Goal: Information Seeking & Learning: Learn about a topic

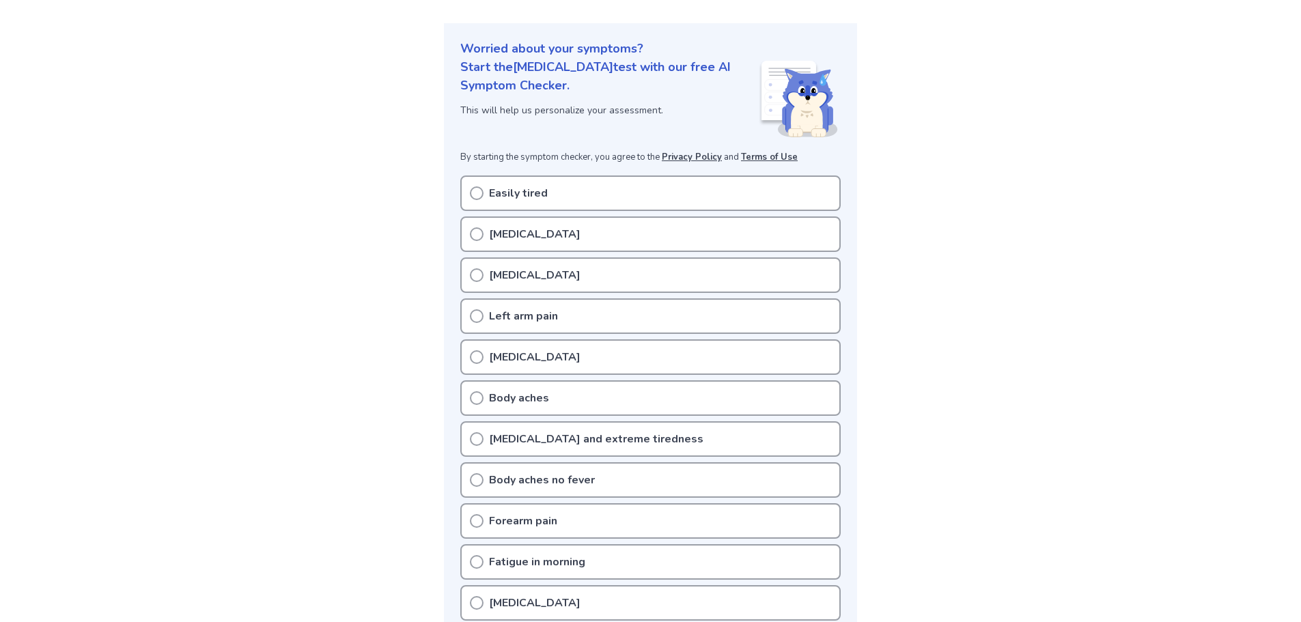
scroll to position [205, 0]
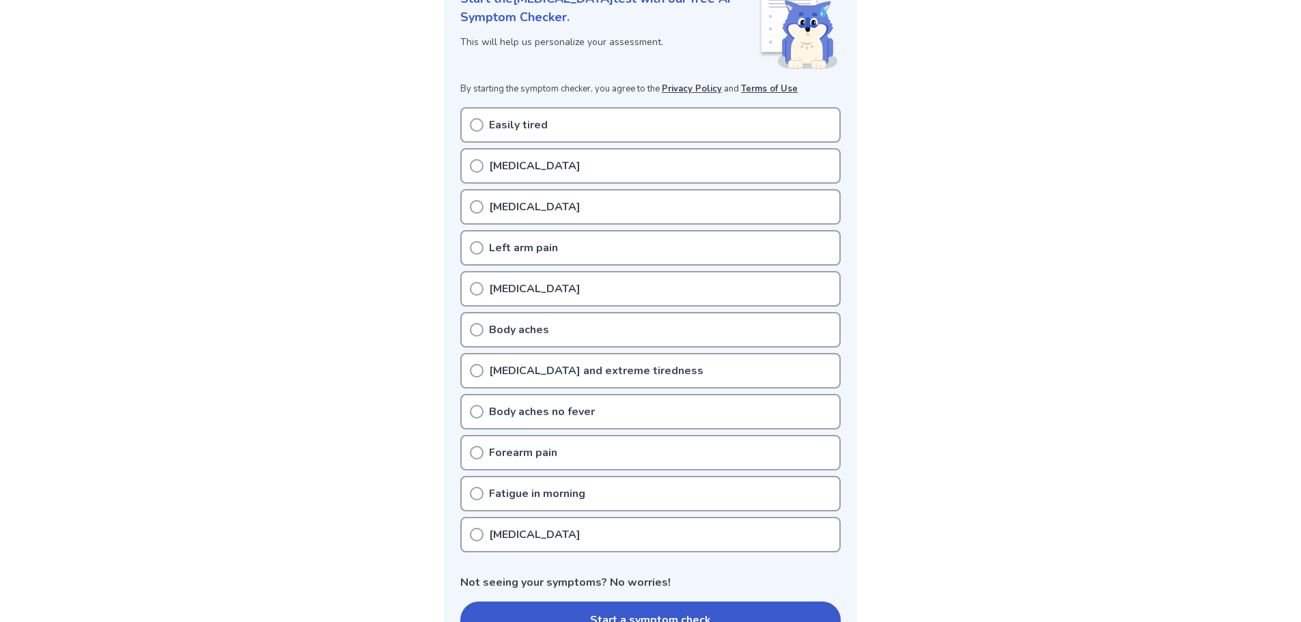
click at [560, 130] on div "Easily tired" at bounding box center [650, 125] width 380 height 36
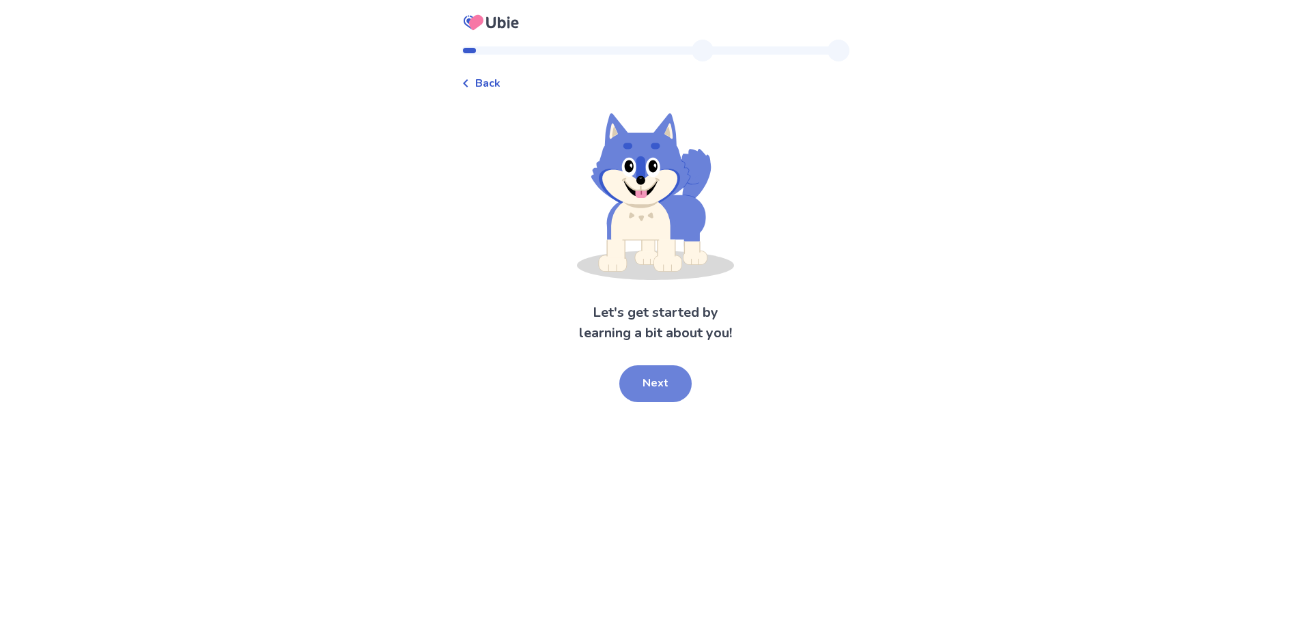
click at [660, 380] on button "Next" at bounding box center [655, 383] width 72 height 37
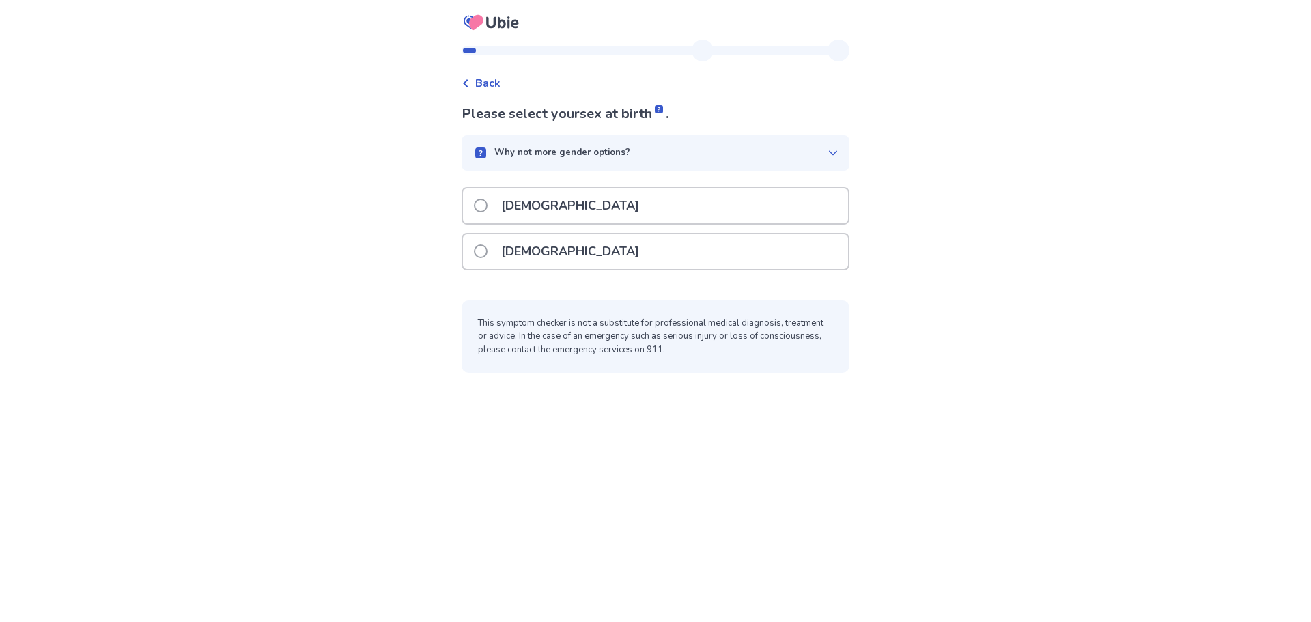
click at [583, 235] on div "[DEMOGRAPHIC_DATA]" at bounding box center [655, 251] width 385 height 35
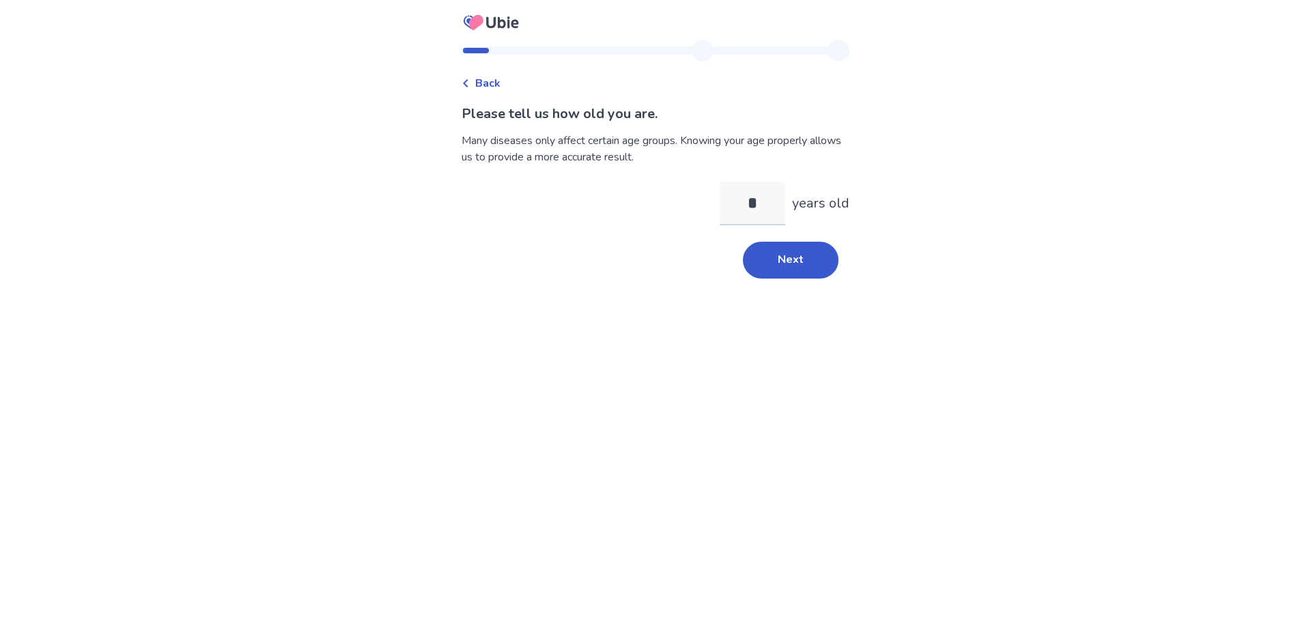
type input "**"
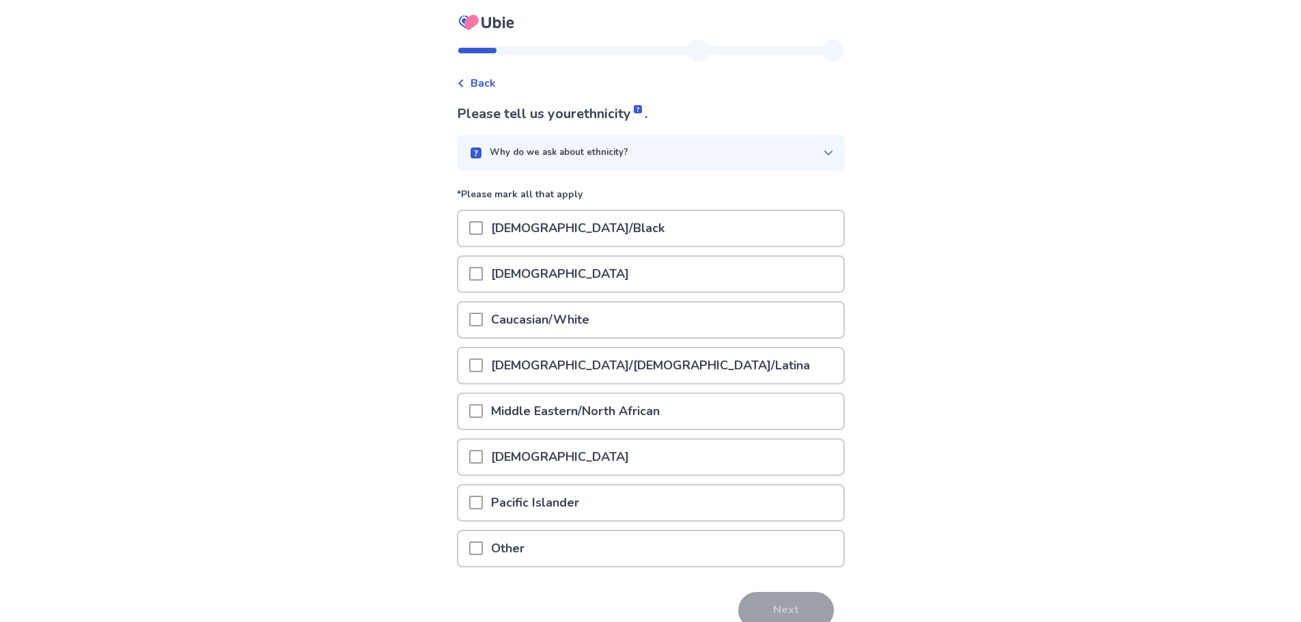
click at [613, 270] on div "Asian" at bounding box center [650, 274] width 385 height 35
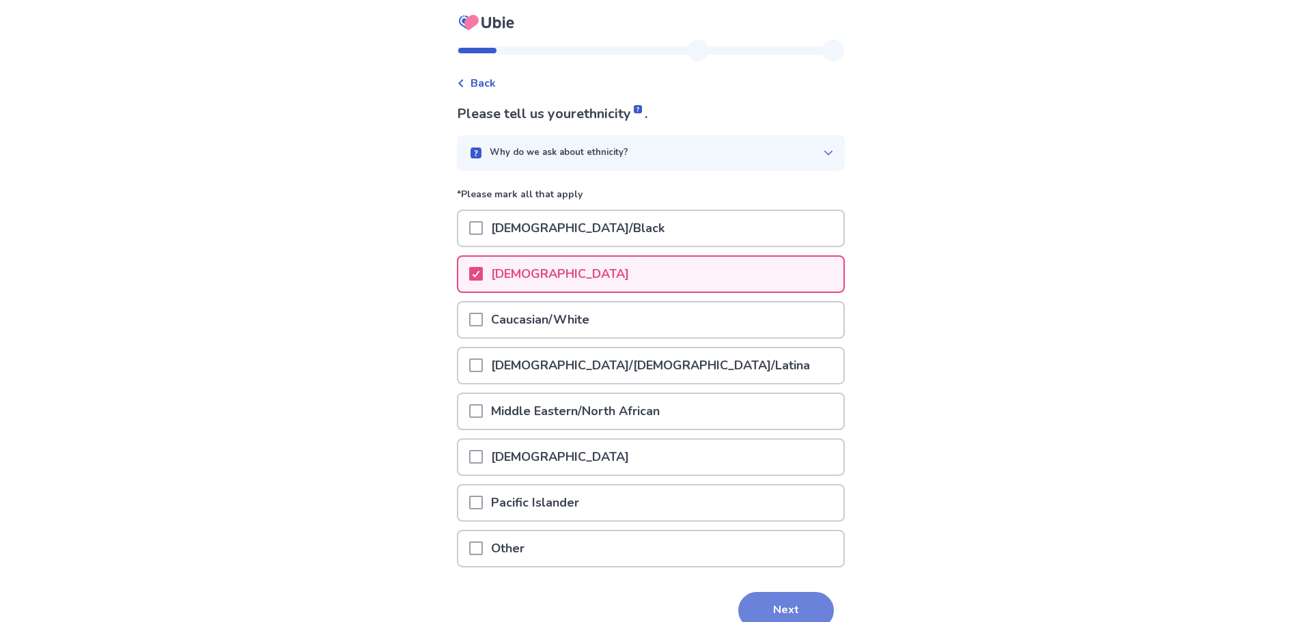
click at [778, 598] on button "Next" at bounding box center [786, 610] width 96 height 37
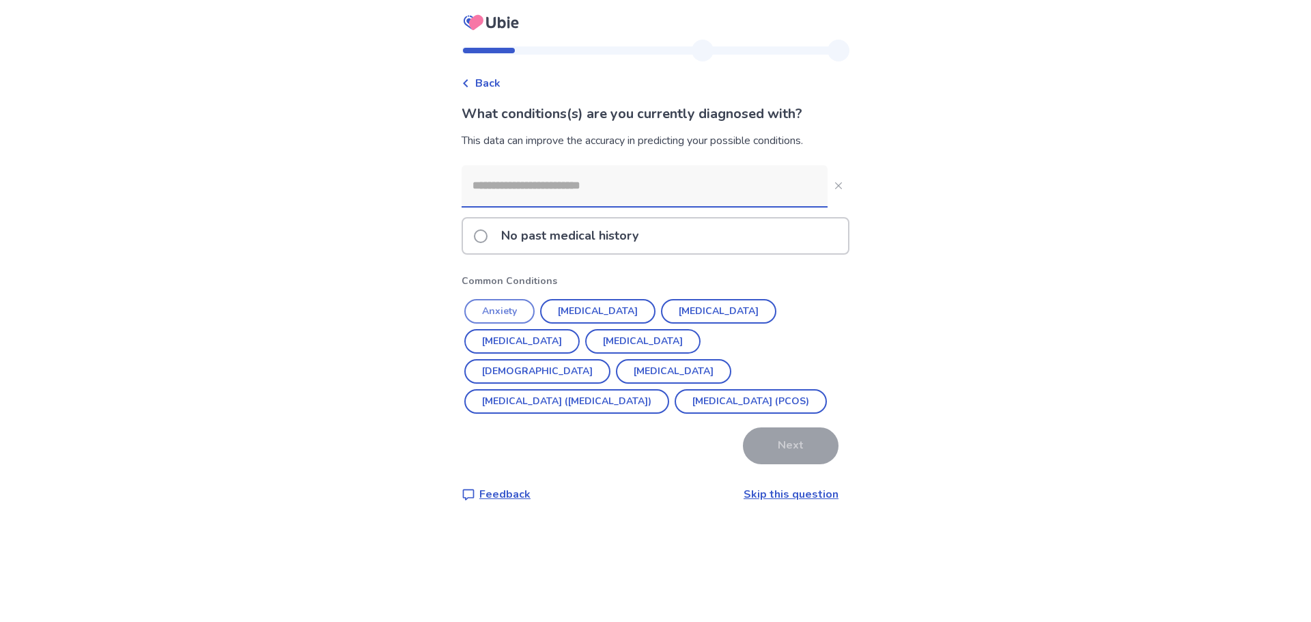
click at [521, 303] on button "Anxiety" at bounding box center [499, 311] width 70 height 25
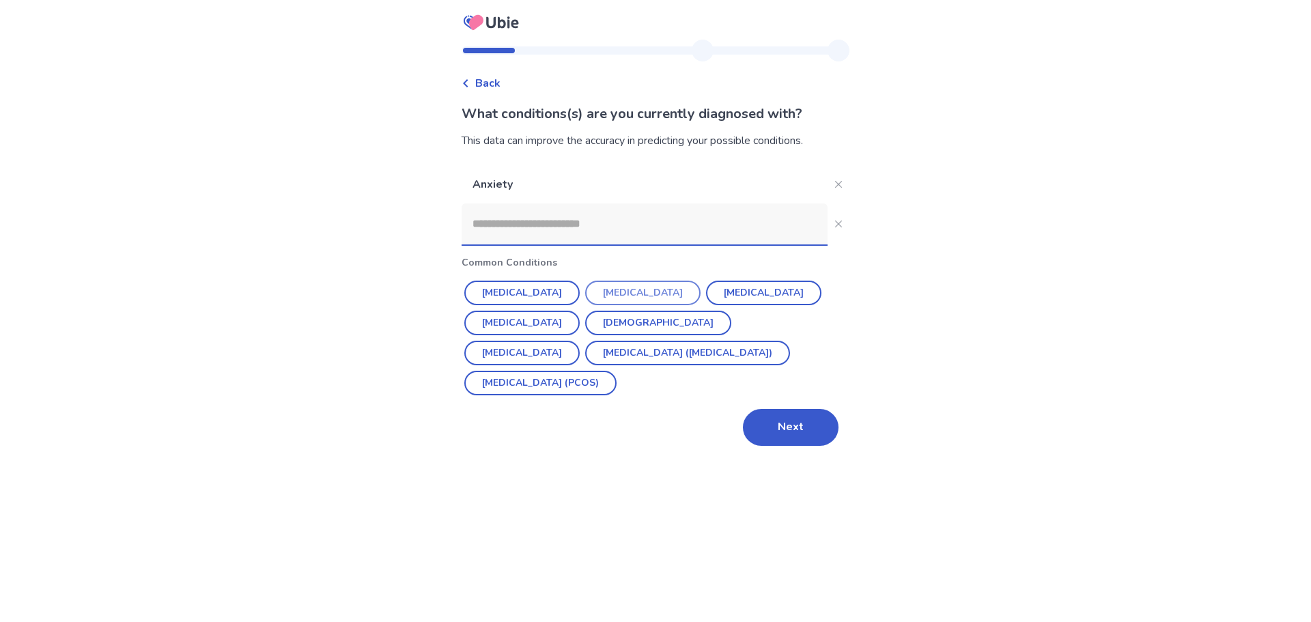
click at [614, 290] on button "Depression" at bounding box center [642, 293] width 115 height 25
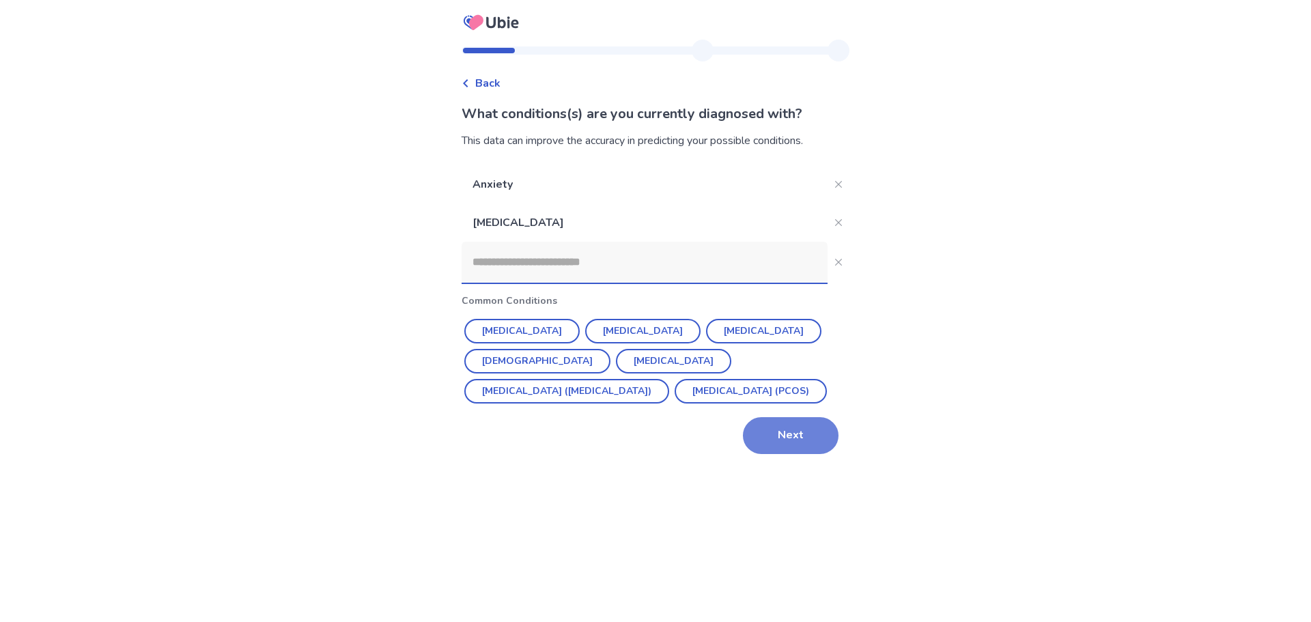
click at [796, 441] on button "Next" at bounding box center [791, 435] width 96 height 37
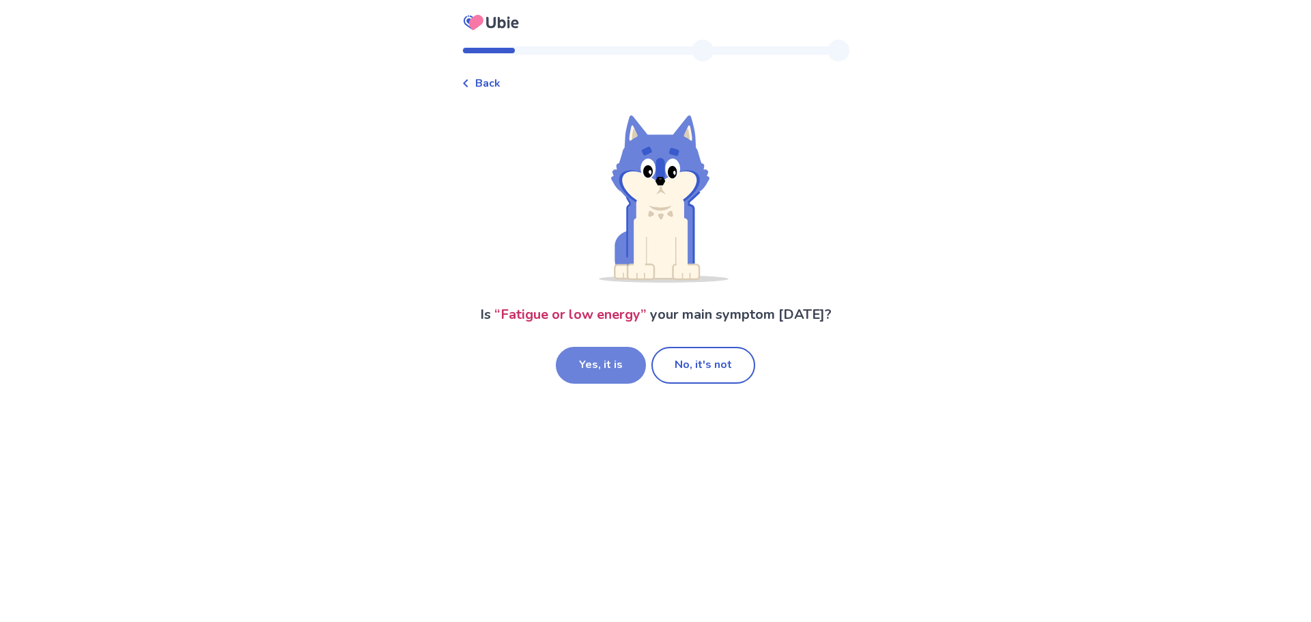
click at [608, 370] on button "Yes, it is" at bounding box center [601, 365] width 90 height 37
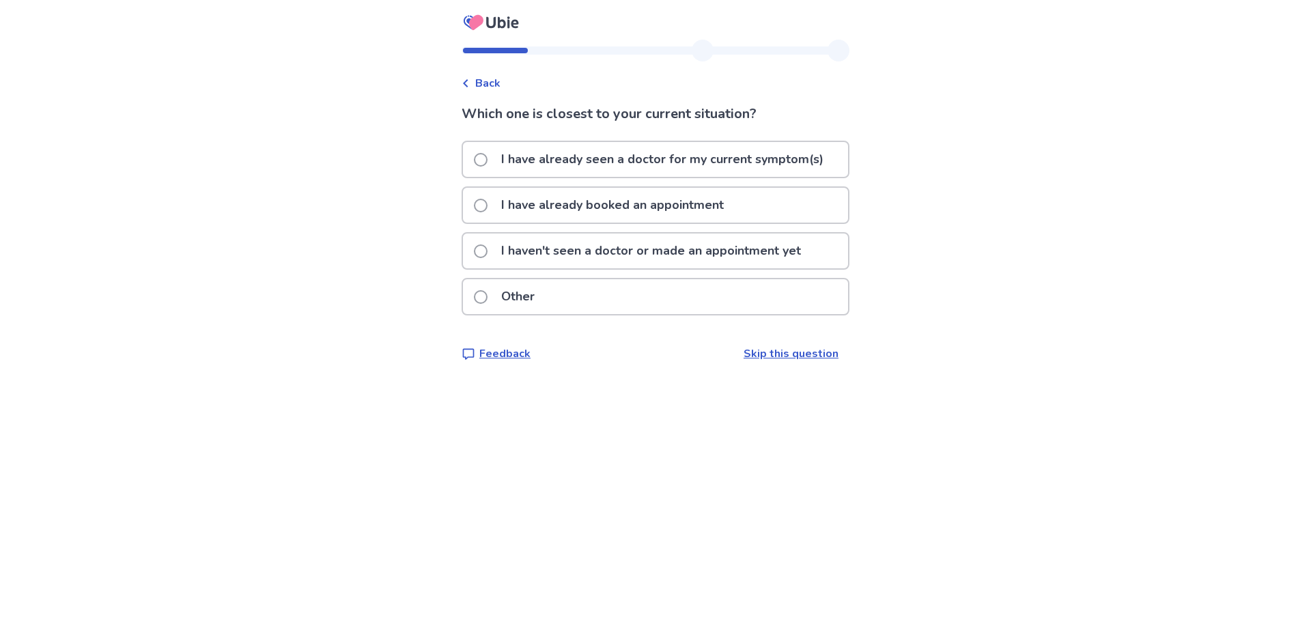
click at [645, 257] on p "I haven't seen a doctor or made an appointment yet" at bounding box center [651, 251] width 316 height 35
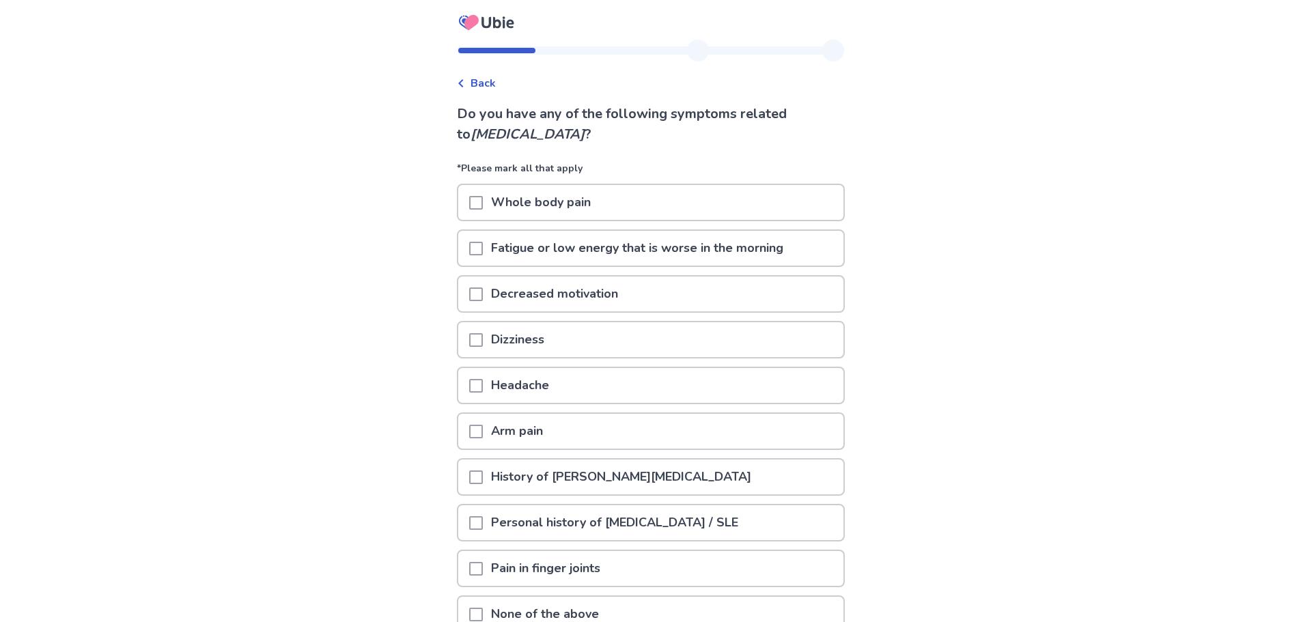
click at [628, 256] on p "Fatigue or low energy that is worse in the morning" at bounding box center [637, 248] width 309 height 35
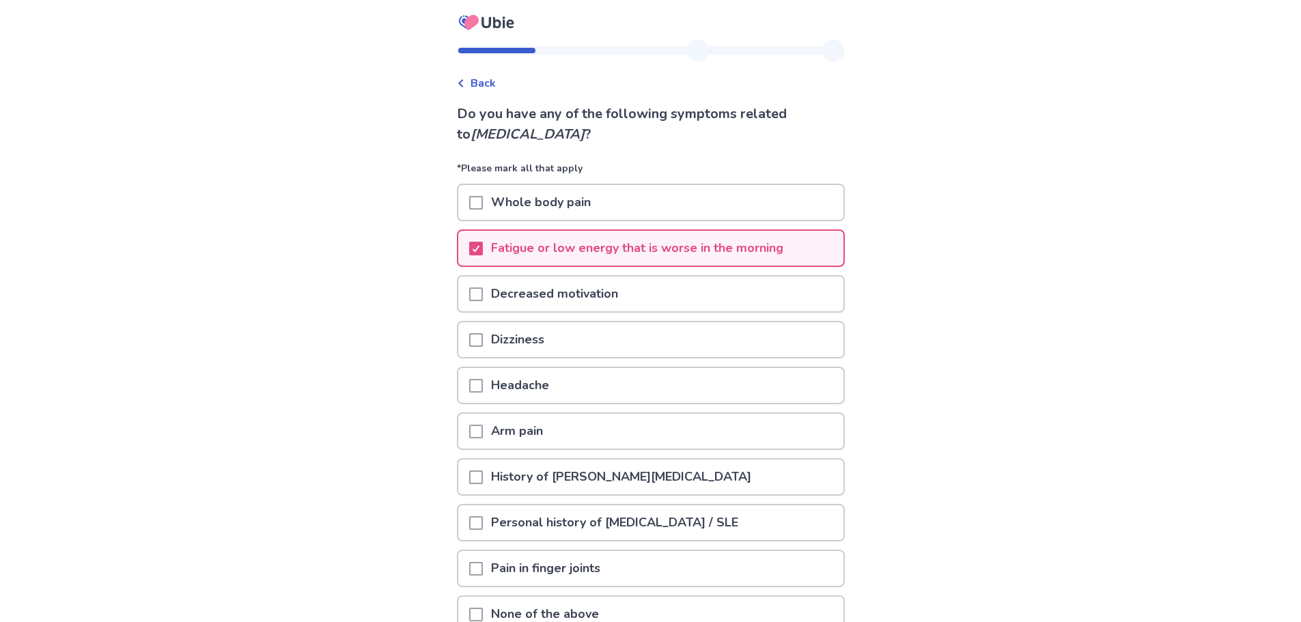
click at [590, 294] on p "Decreased motivation" at bounding box center [554, 294] width 143 height 35
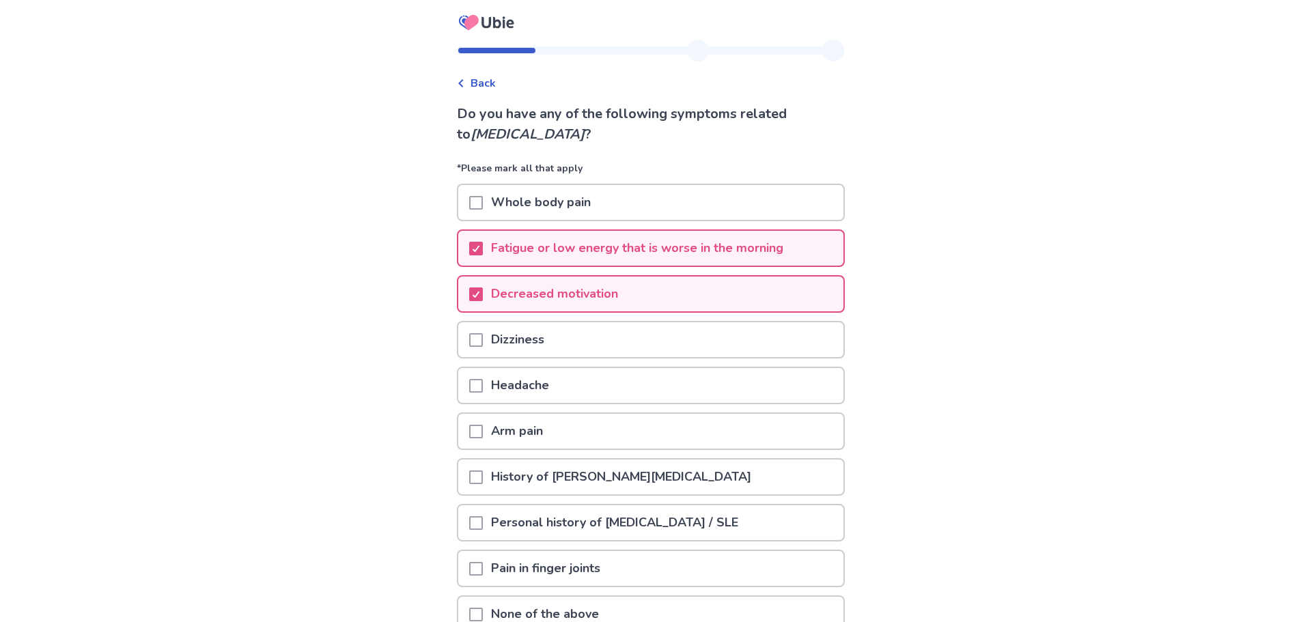
click at [576, 351] on div "Dizziness" at bounding box center [650, 339] width 385 height 35
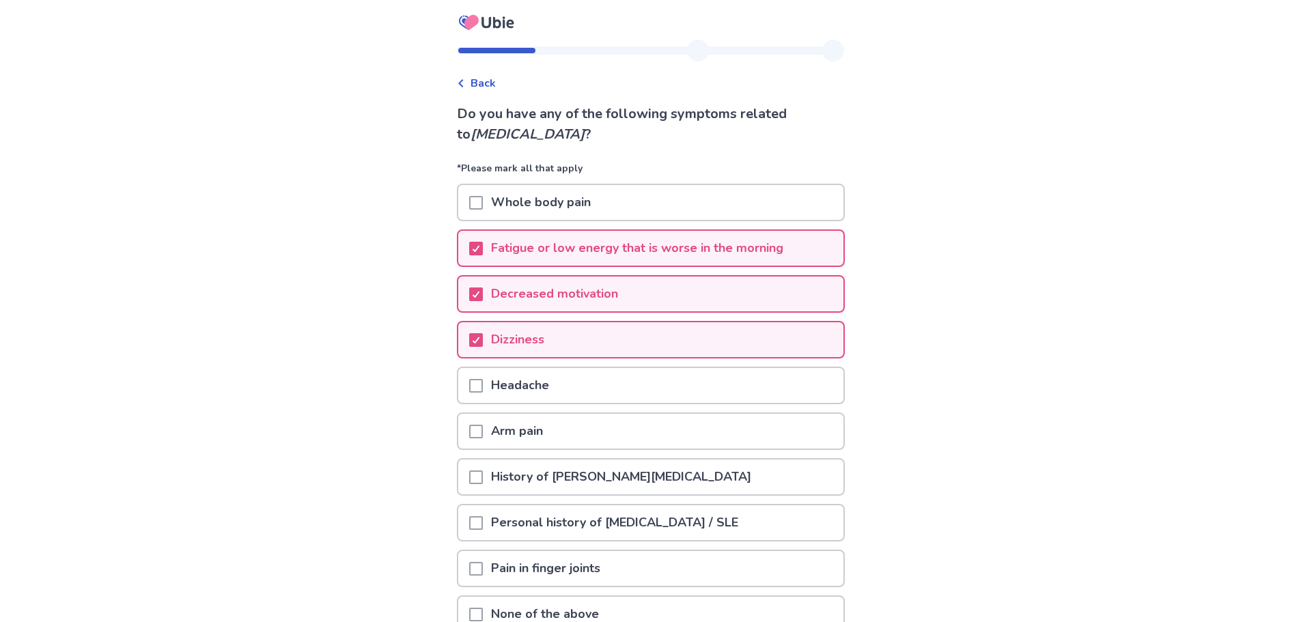
click at [578, 379] on div "Headache" at bounding box center [650, 385] width 385 height 35
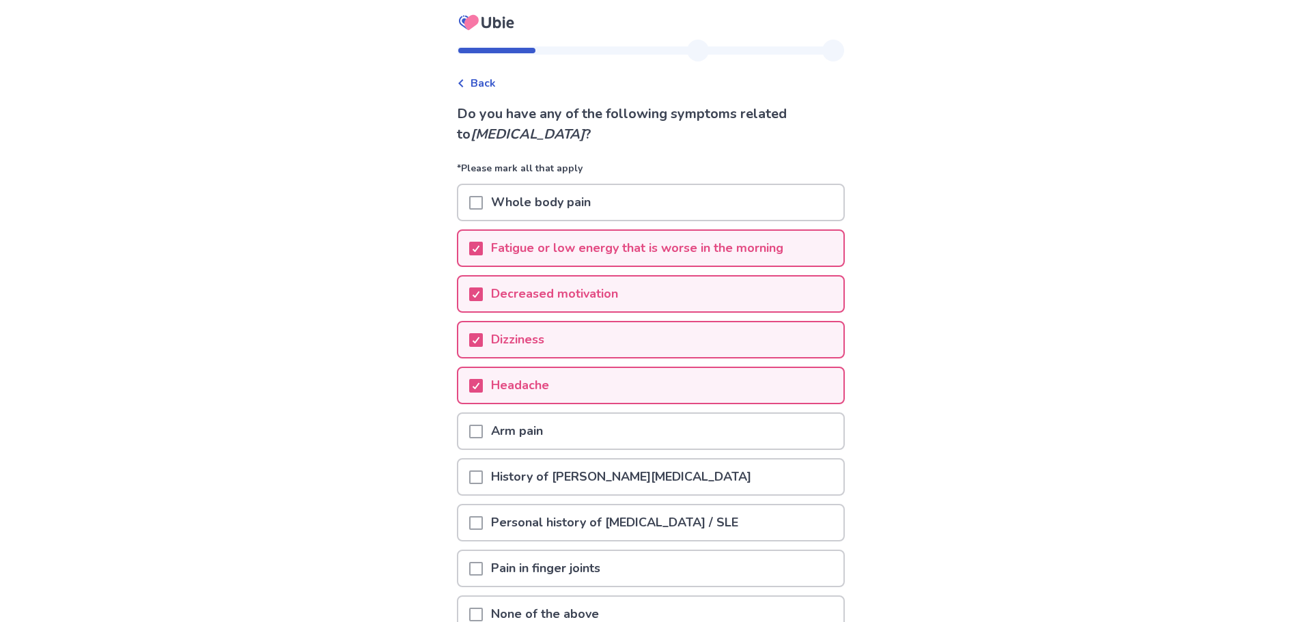
click at [601, 436] on div "Arm pain" at bounding box center [650, 431] width 385 height 35
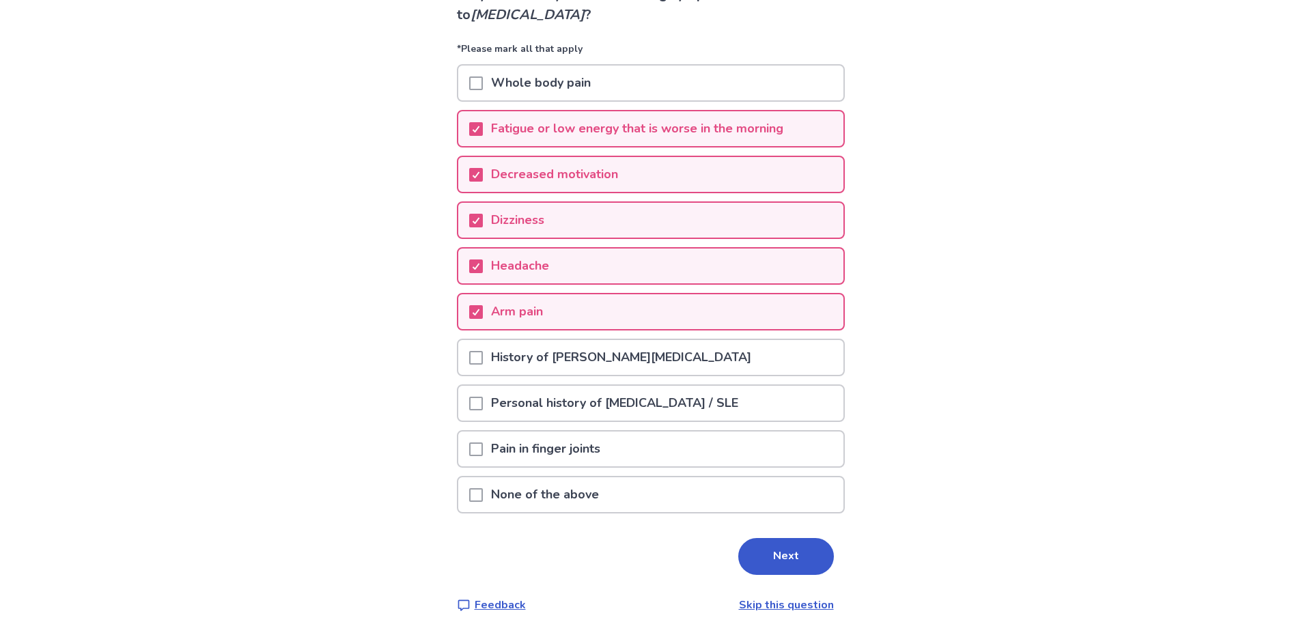
scroll to position [132, 0]
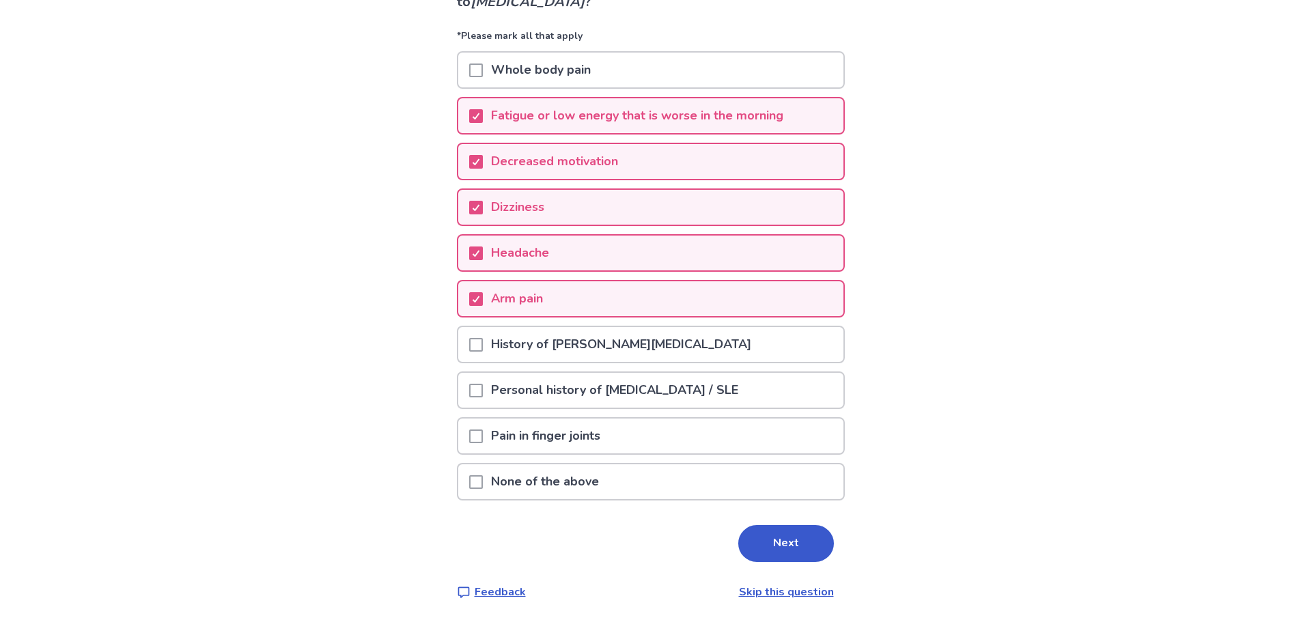
click at [671, 432] on div "Pain in finger joints" at bounding box center [650, 436] width 385 height 35
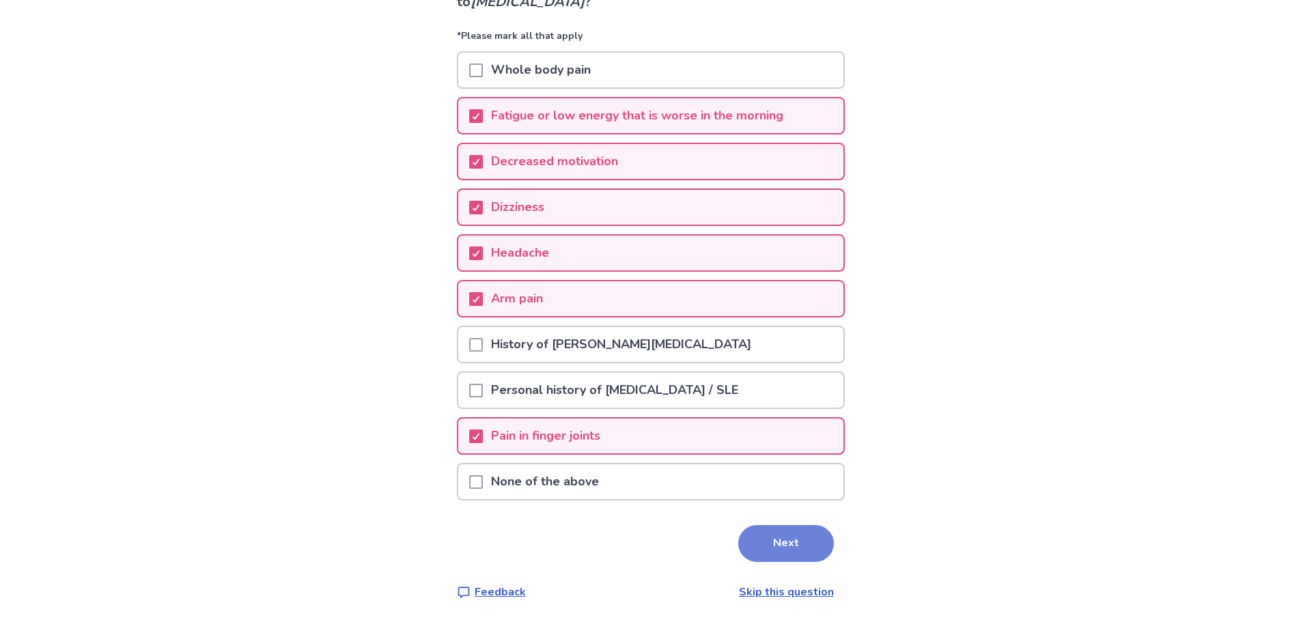
click at [772, 555] on button "Next" at bounding box center [786, 543] width 96 height 37
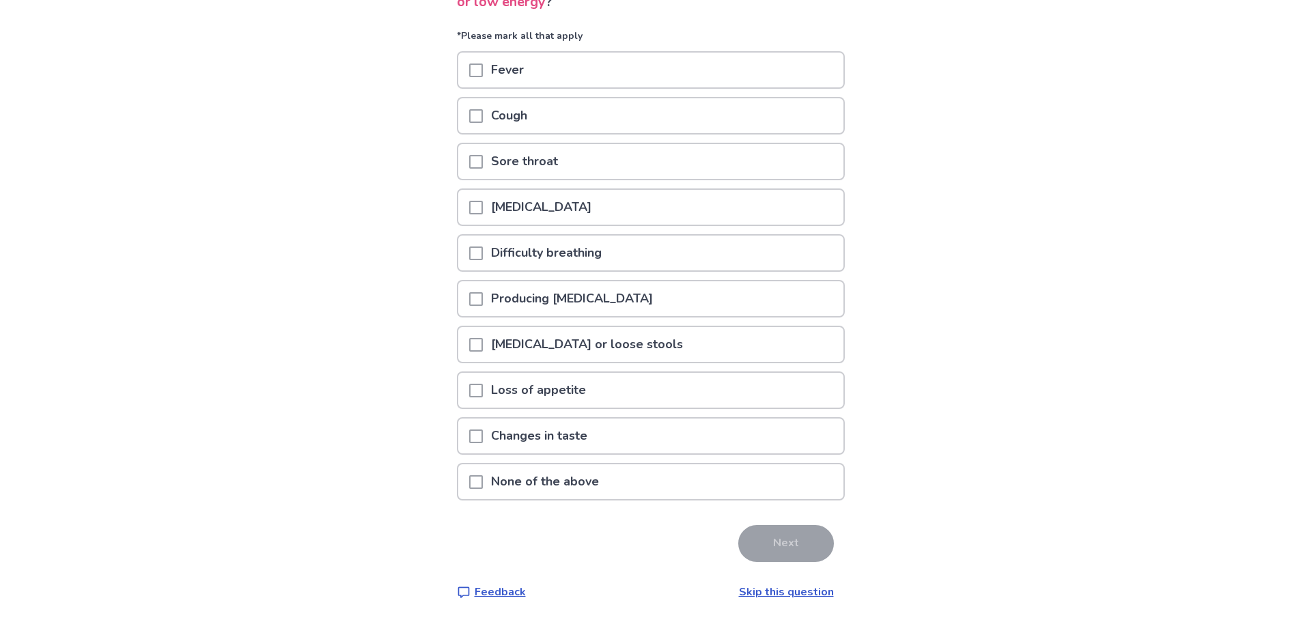
scroll to position [64, 0]
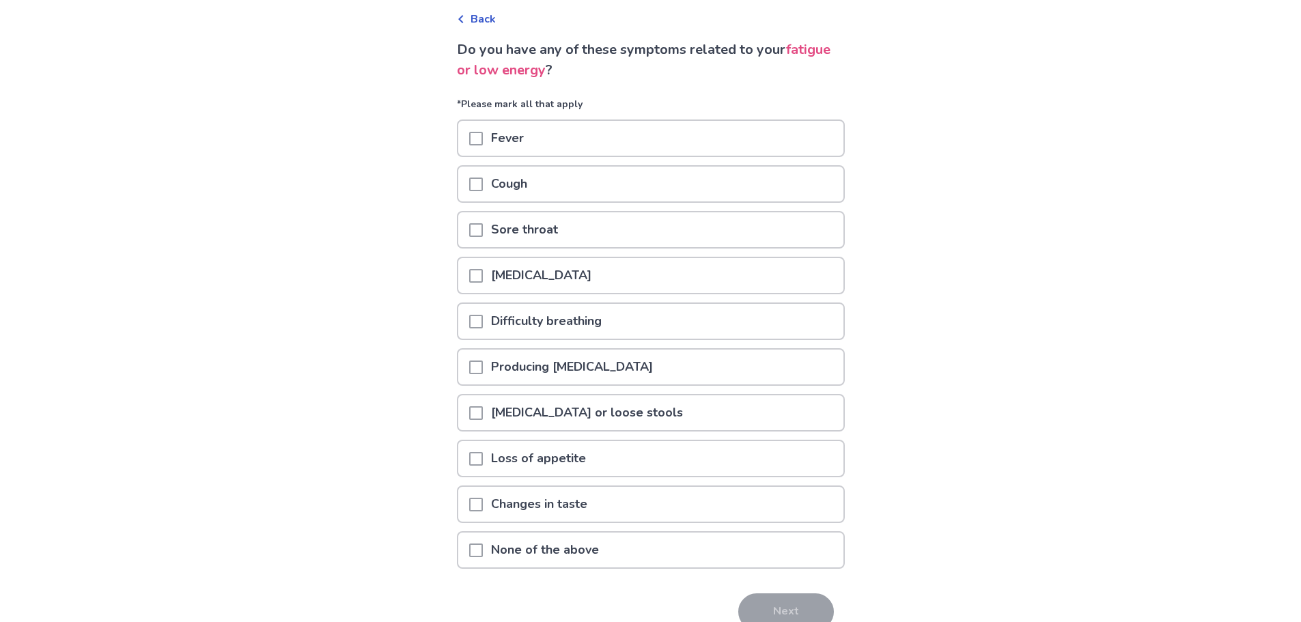
click at [578, 465] on p "Loss of appetite" at bounding box center [538, 458] width 111 height 35
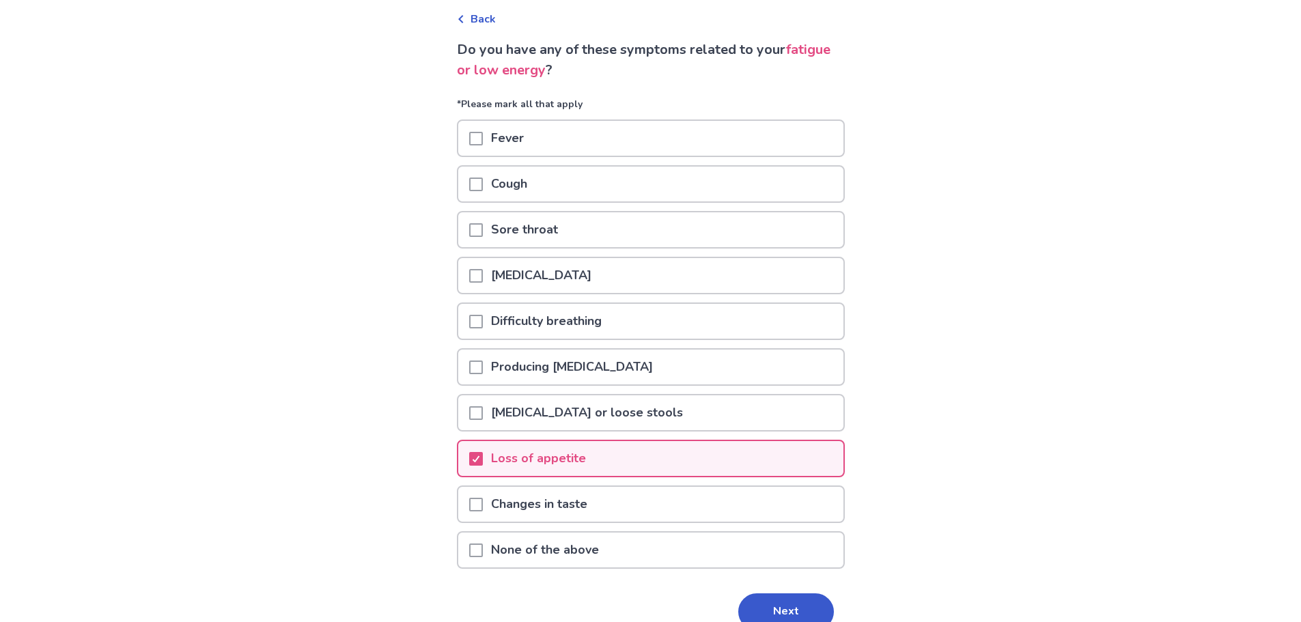
scroll to position [132, 0]
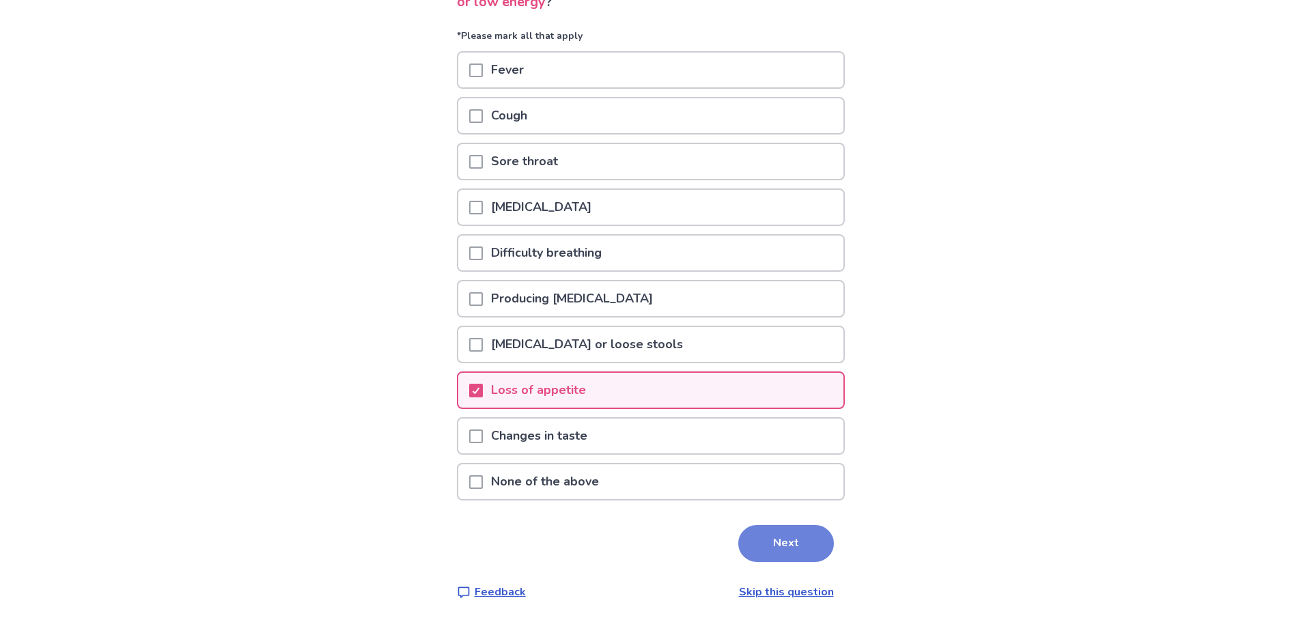
click at [763, 553] on button "Next" at bounding box center [786, 543] width 96 height 37
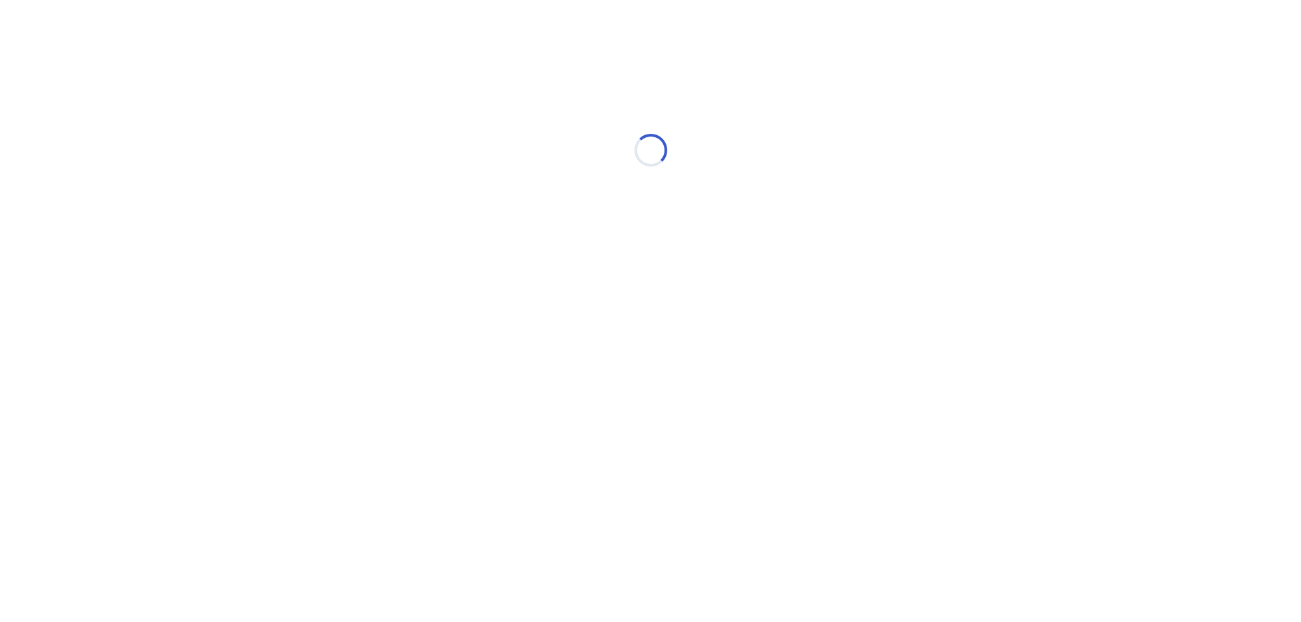
scroll to position [0, 0]
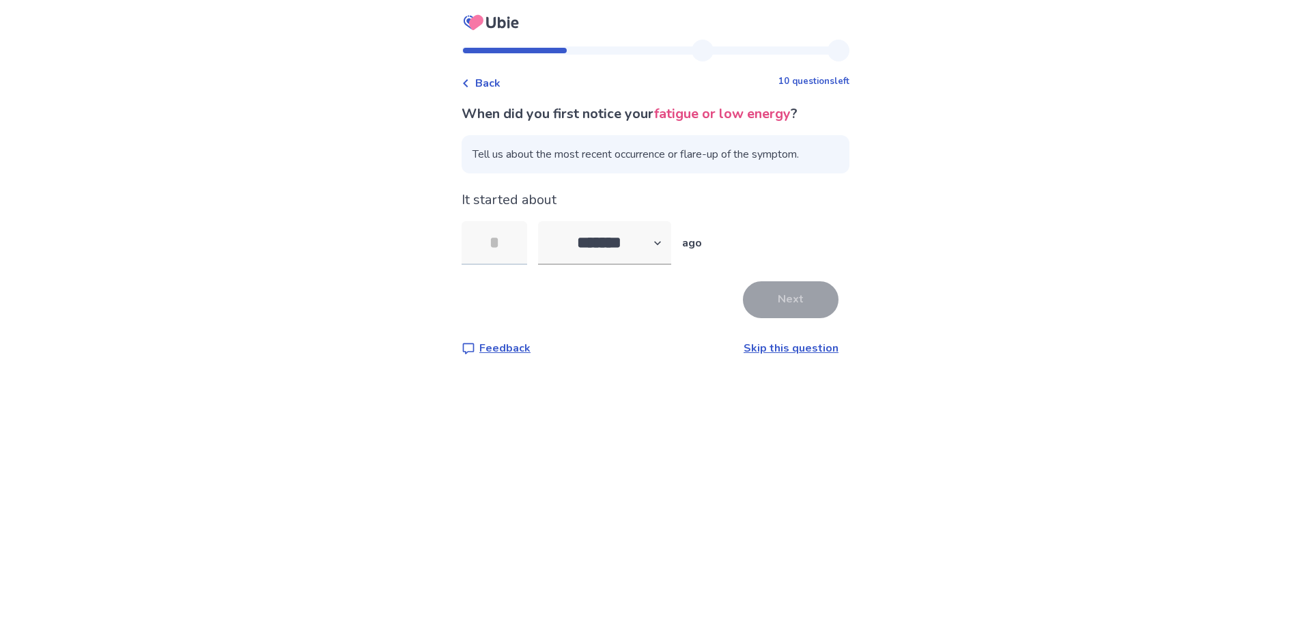
click at [502, 240] on input "tel" at bounding box center [495, 243] width 66 height 44
click at [604, 238] on select "******* ****** ******* ******** *******" at bounding box center [604, 243] width 133 height 44
click at [604, 237] on select "******* ****** ******* ******** *******" at bounding box center [604, 243] width 133 height 44
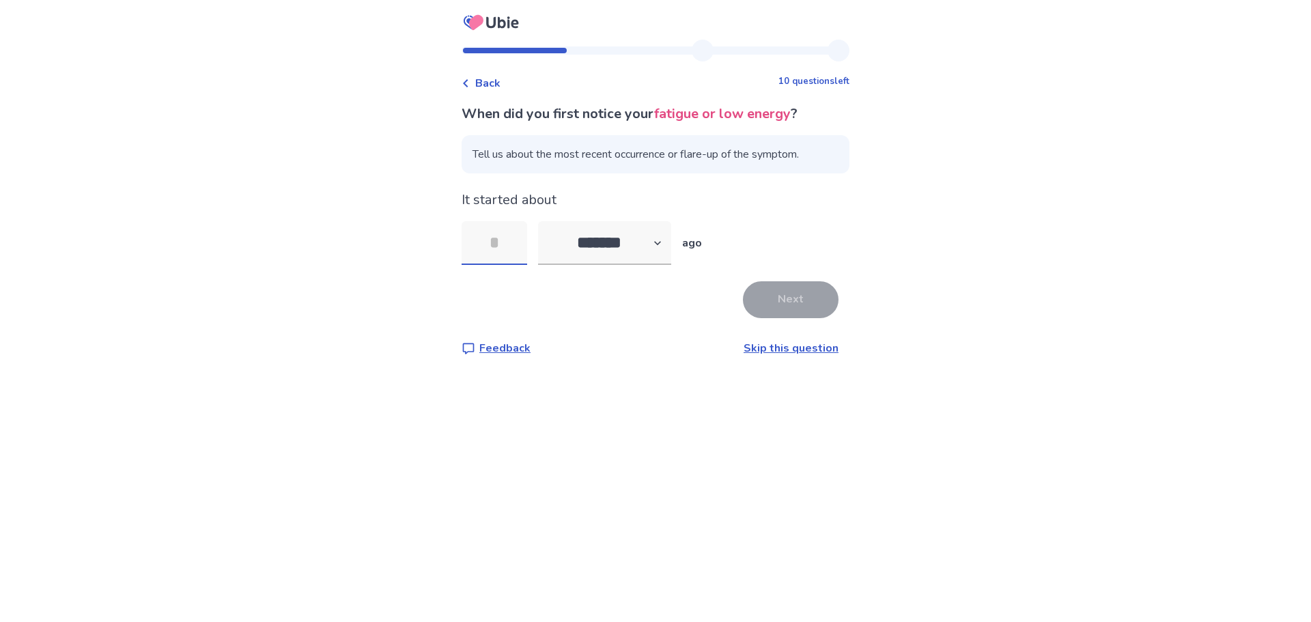
click at [523, 236] on input "tel" at bounding box center [495, 243] width 66 height 44
click at [587, 238] on select "******* ****** ******* ******** *******" at bounding box center [604, 243] width 133 height 44
select select "*"
click at [546, 221] on select "******* ****** ******* ******** *******" at bounding box center [604, 243] width 133 height 44
click at [521, 241] on input "tel" at bounding box center [495, 243] width 66 height 44
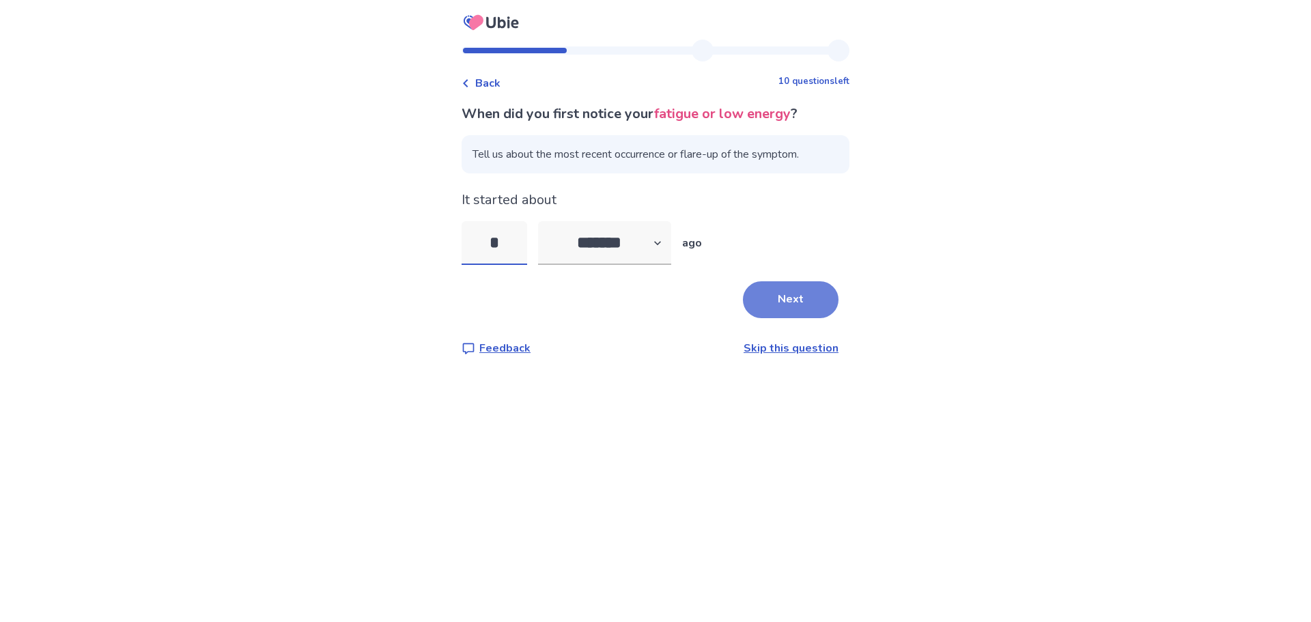
type input "*"
click at [779, 290] on button "Next" at bounding box center [791, 299] width 96 height 37
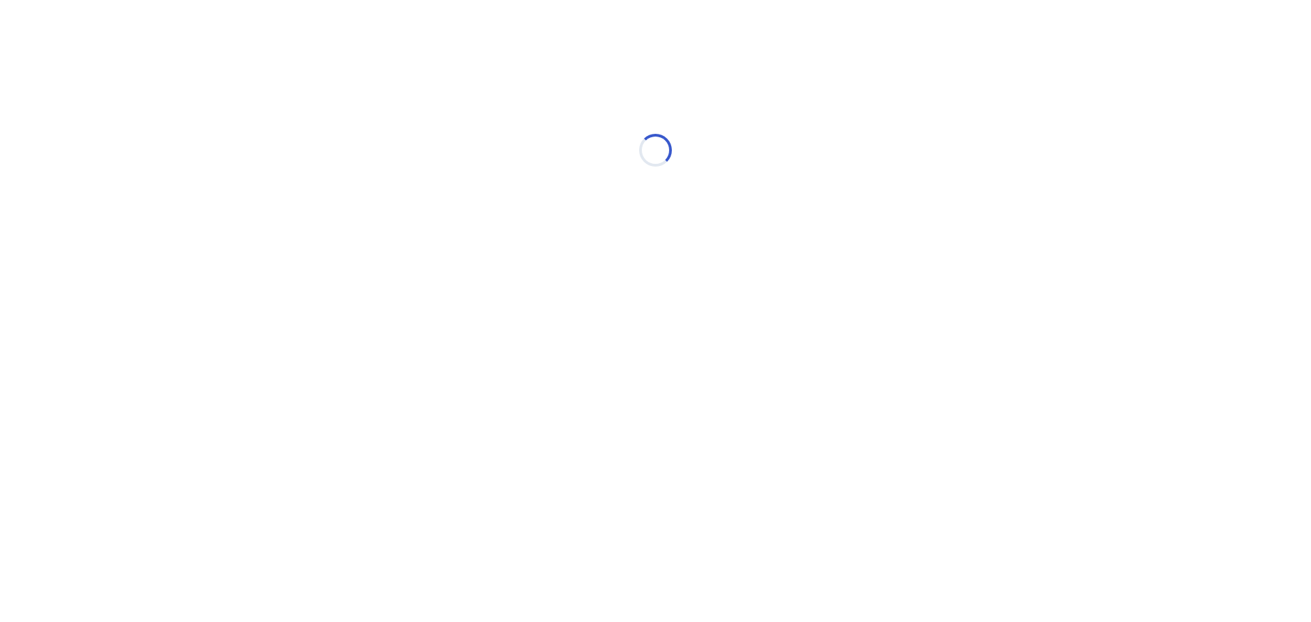
select select "*"
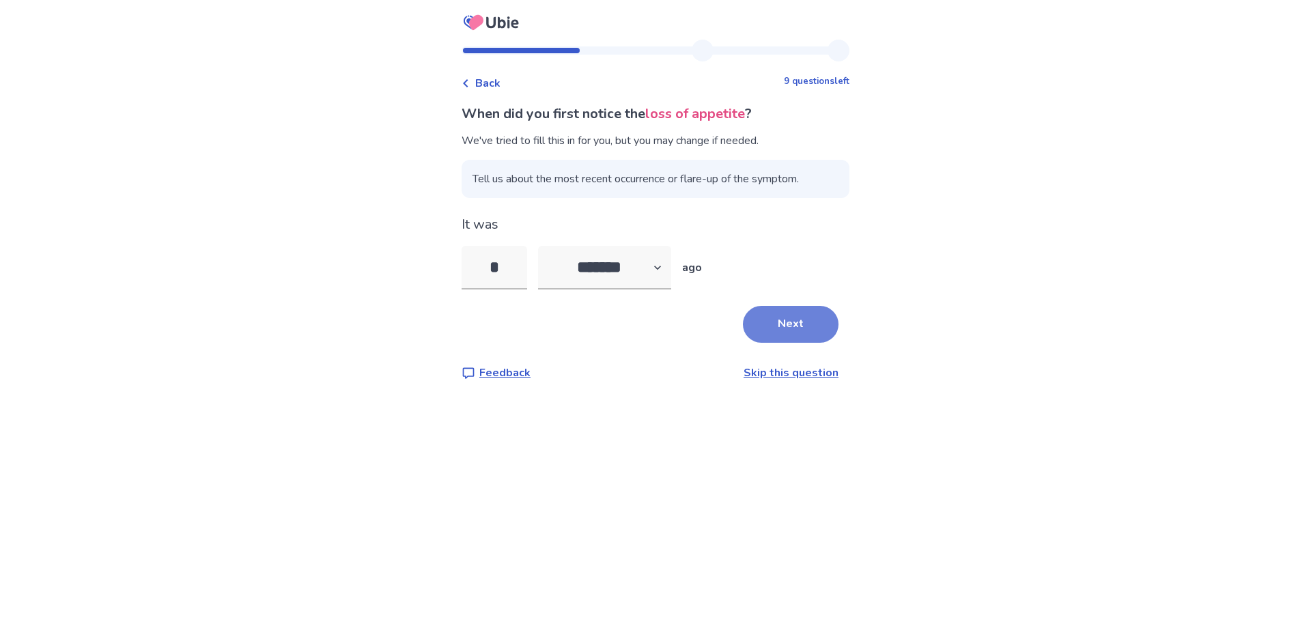
click at [777, 322] on button "Next" at bounding box center [791, 324] width 96 height 37
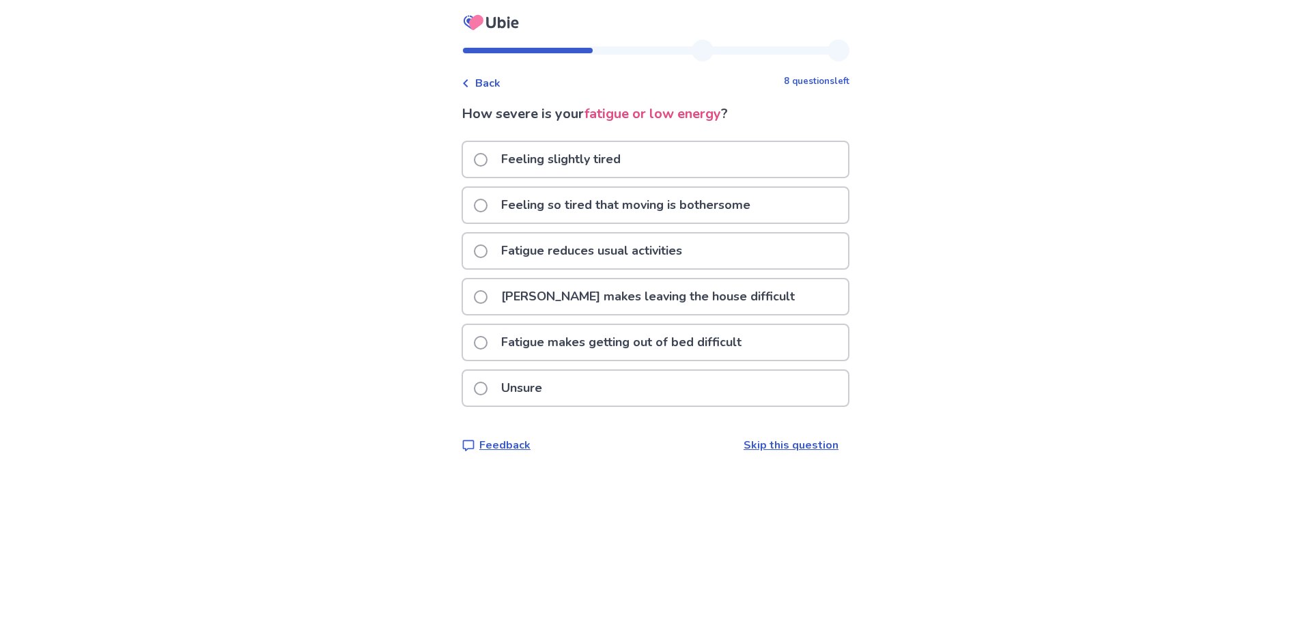
click at [627, 303] on p "Fatigue makes leaving the house difficult" at bounding box center [648, 296] width 310 height 35
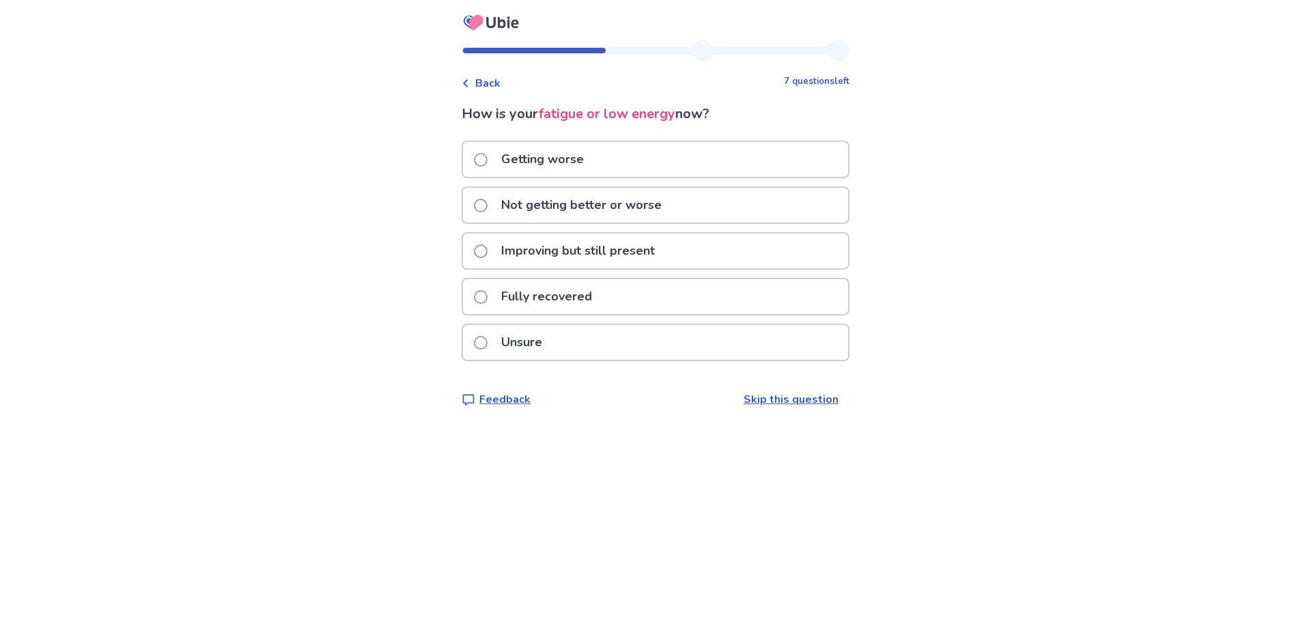
click at [562, 202] on p "Not getting better or worse" at bounding box center [581, 205] width 177 height 35
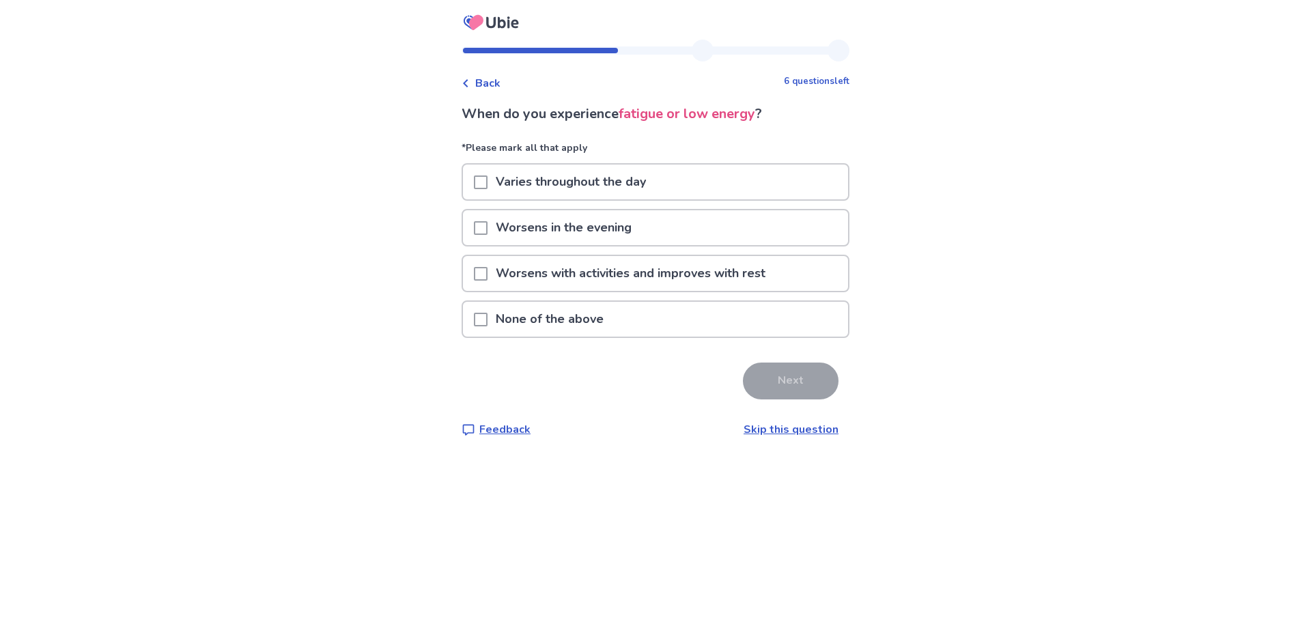
click at [976, 266] on div "Back 6 questions left When do you experience fatigue or low energy ? *Please ma…" at bounding box center [655, 311] width 1311 height 622
click at [566, 183] on p "Varies throughout the day" at bounding box center [571, 182] width 167 height 35
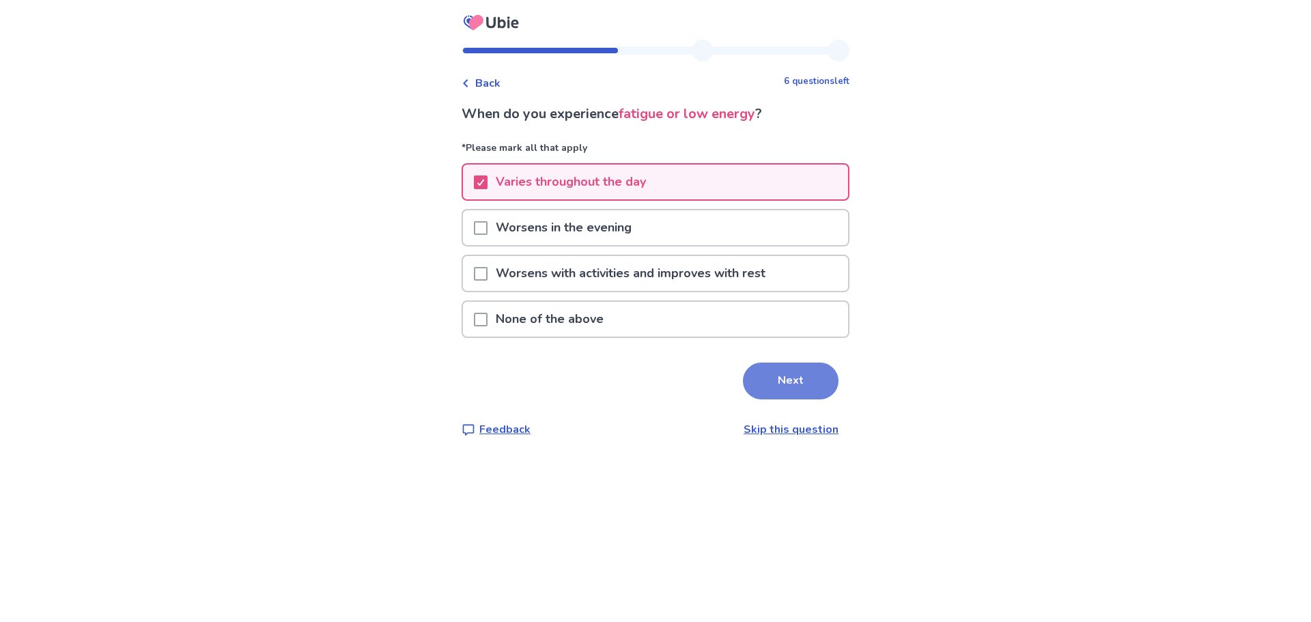
click at [803, 390] on button "Next" at bounding box center [791, 381] width 96 height 37
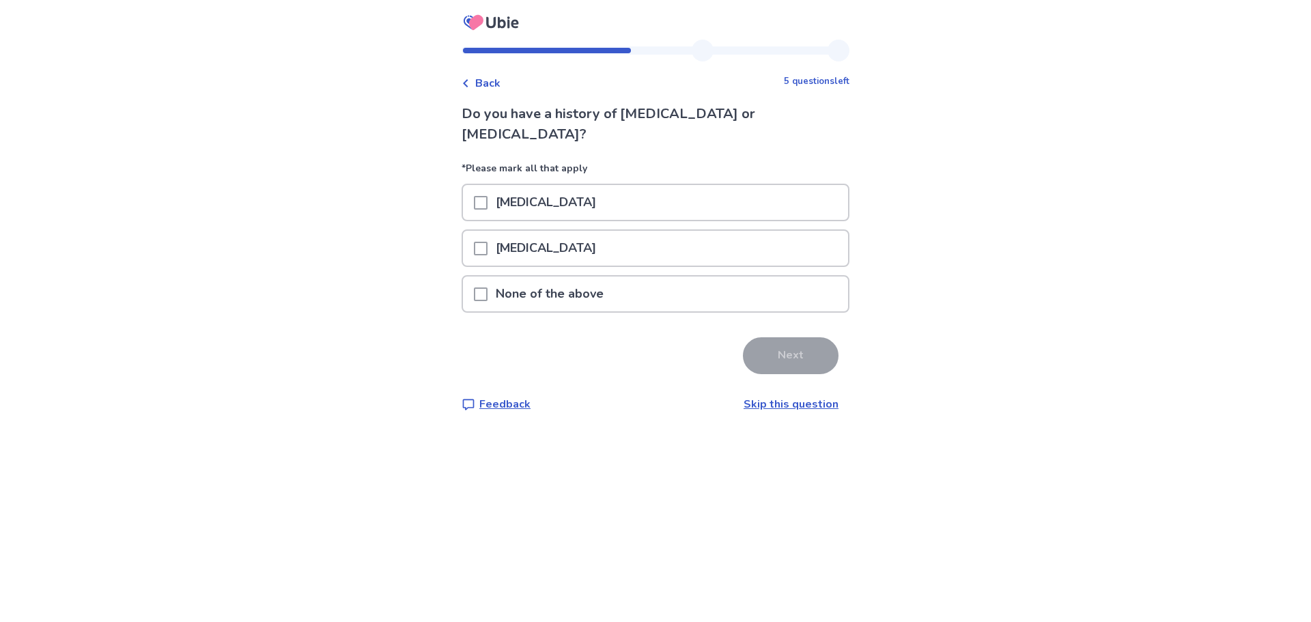
click at [909, 252] on div "Back 5 questions left Do you have a history of kidney failure or liver problems…" at bounding box center [655, 311] width 1311 height 622
click at [510, 277] on p "None of the above" at bounding box center [550, 294] width 124 height 35
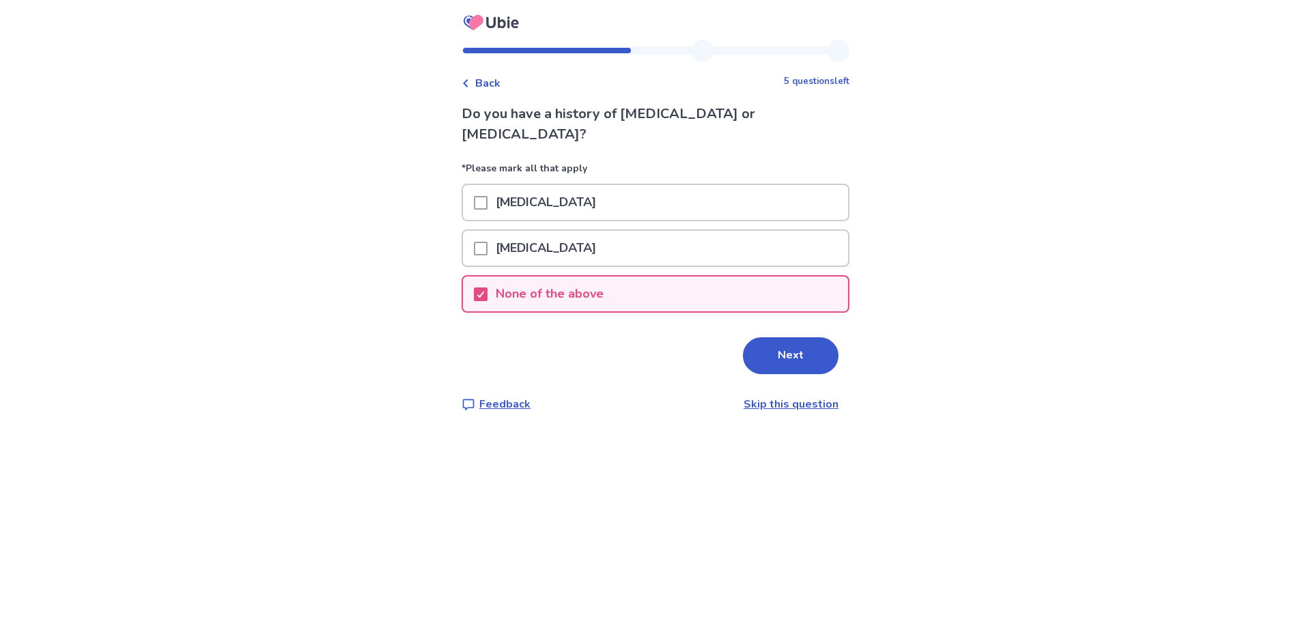
click at [796, 354] on div "Do you have a history of kidney failure or liver problems? *Please mark all tha…" at bounding box center [656, 258] width 388 height 309
click at [795, 339] on button "Next" at bounding box center [791, 355] width 96 height 37
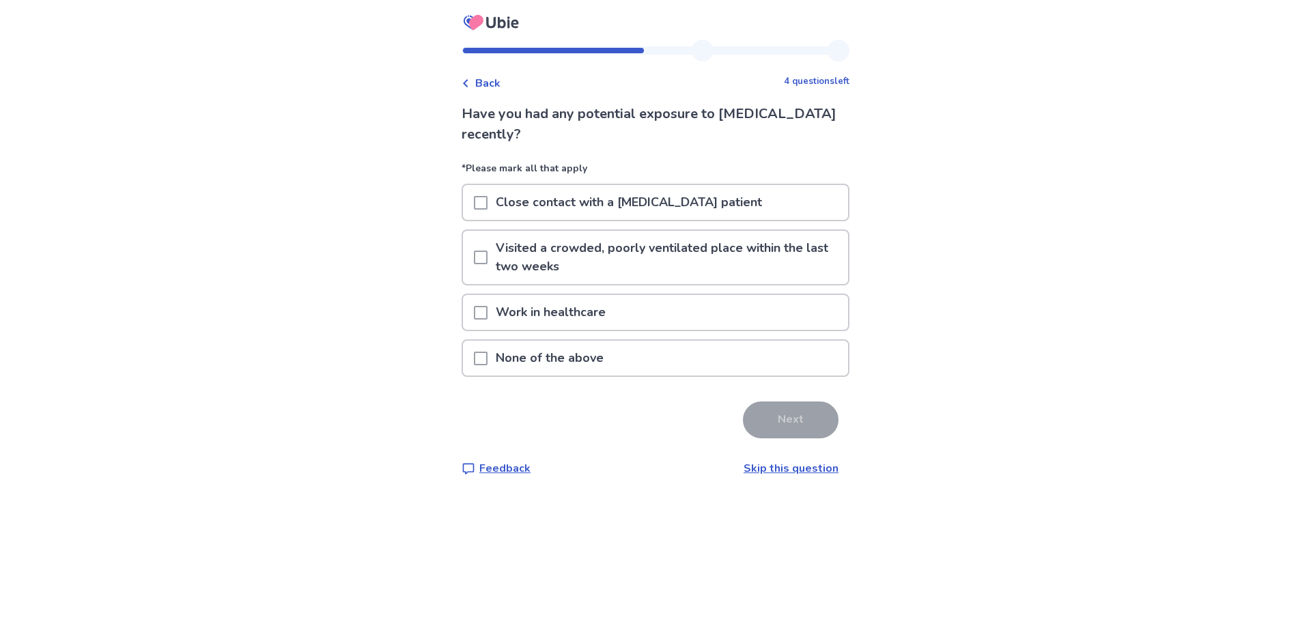
click at [361, 212] on div "Back 4 questions left Have you had any potential exposure to COVID-19 recently?…" at bounding box center [655, 311] width 1311 height 622
click at [575, 364] on p "None of the above" at bounding box center [550, 358] width 124 height 35
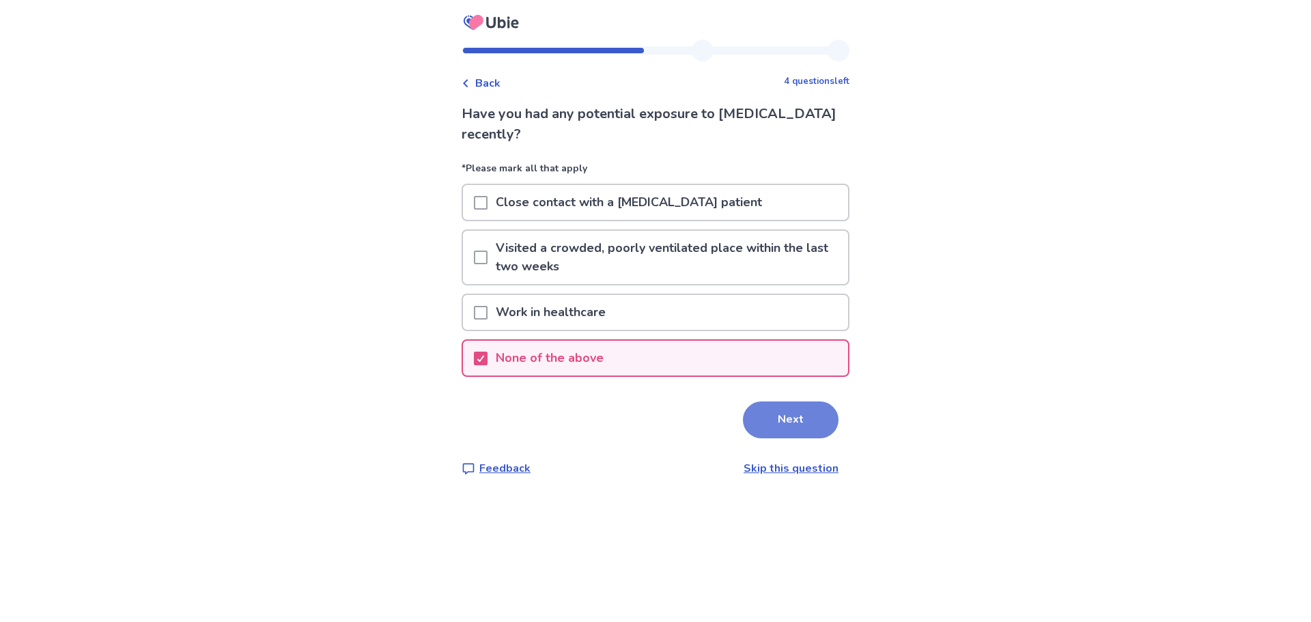
click at [774, 437] on button "Next" at bounding box center [791, 420] width 96 height 37
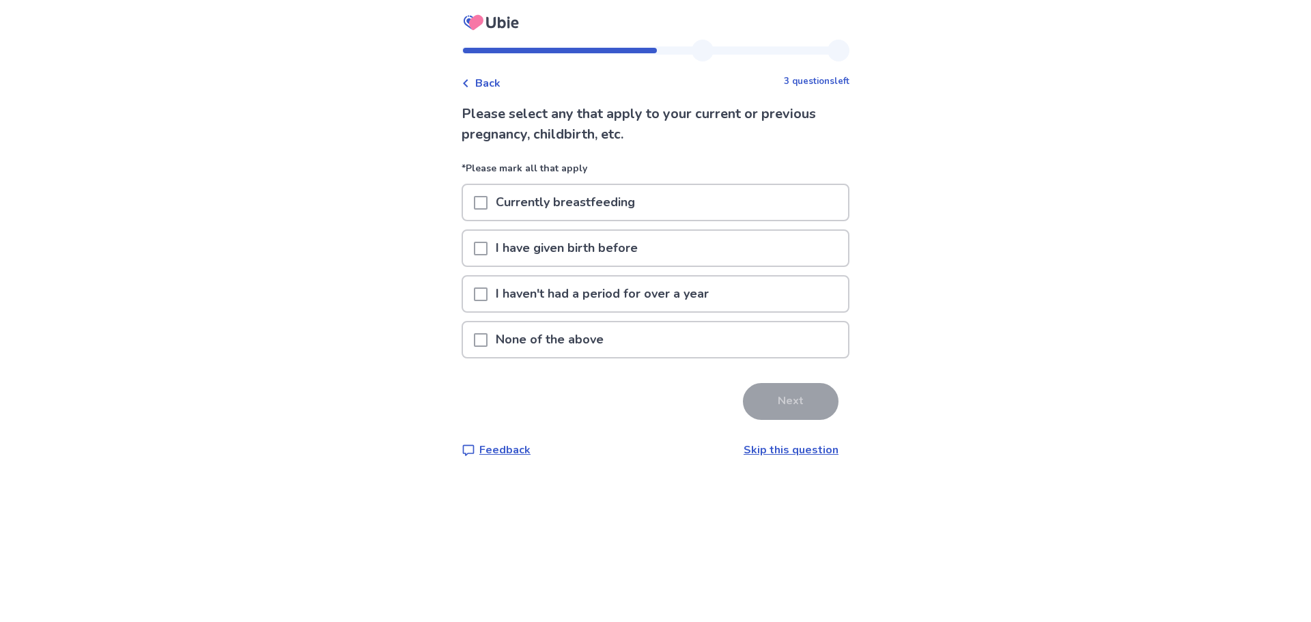
click at [583, 346] on p "None of the above" at bounding box center [550, 339] width 124 height 35
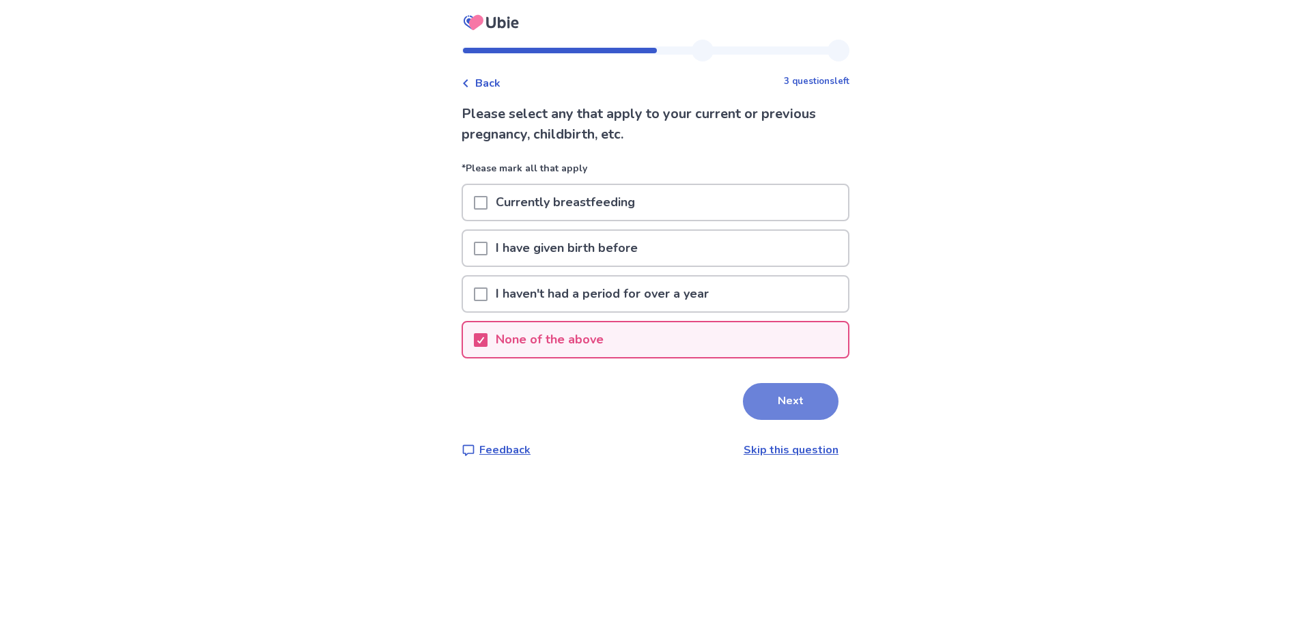
click at [791, 393] on button "Next" at bounding box center [791, 401] width 96 height 37
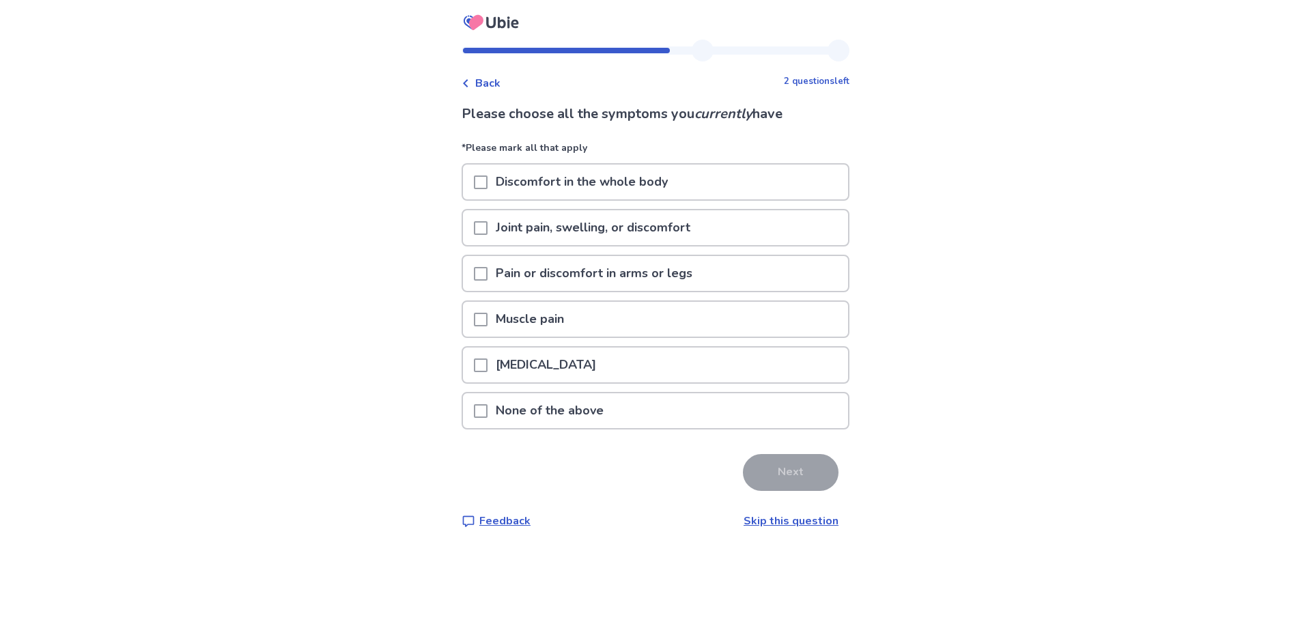
click at [635, 232] on p "Joint pain, swelling, or discomfort" at bounding box center [593, 227] width 211 height 35
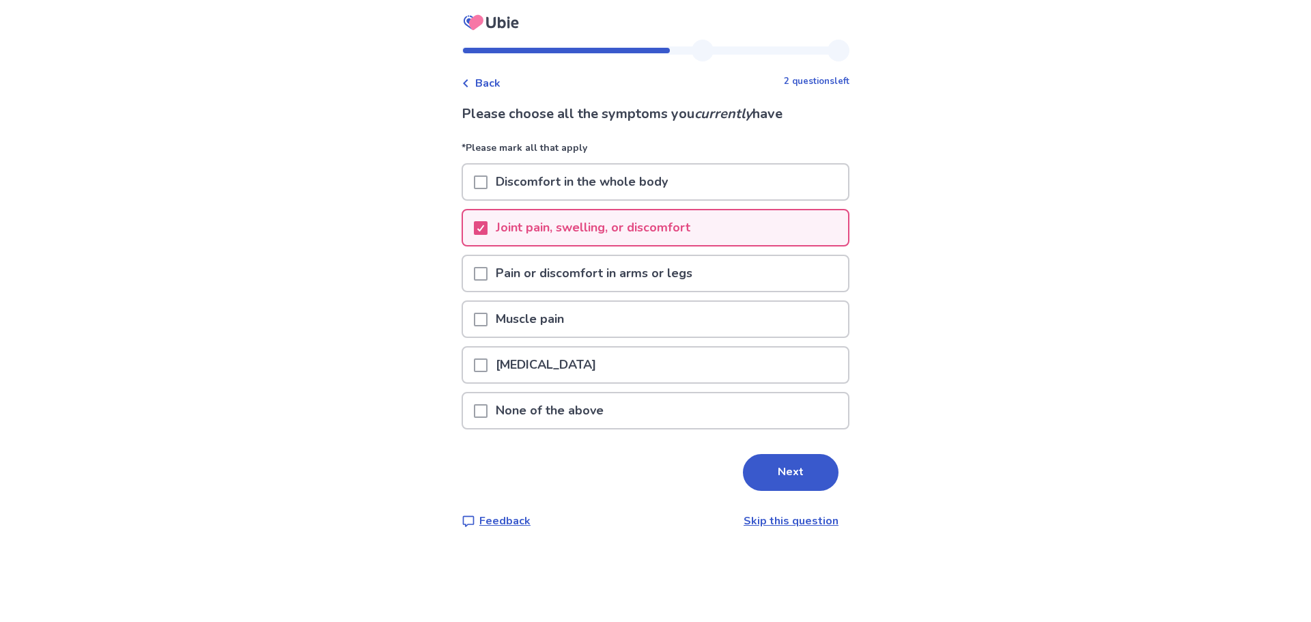
click at [636, 268] on p "Pain or discomfort in arms or legs" at bounding box center [594, 273] width 213 height 35
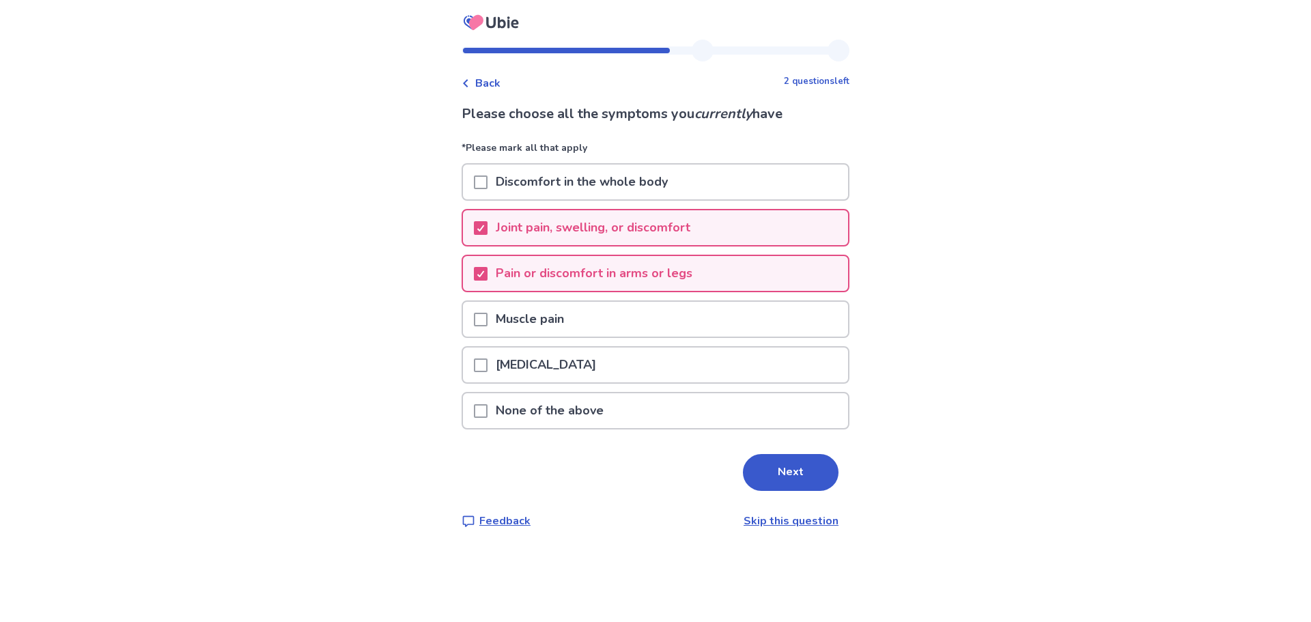
click at [624, 324] on div "Muscle pain" at bounding box center [655, 319] width 385 height 35
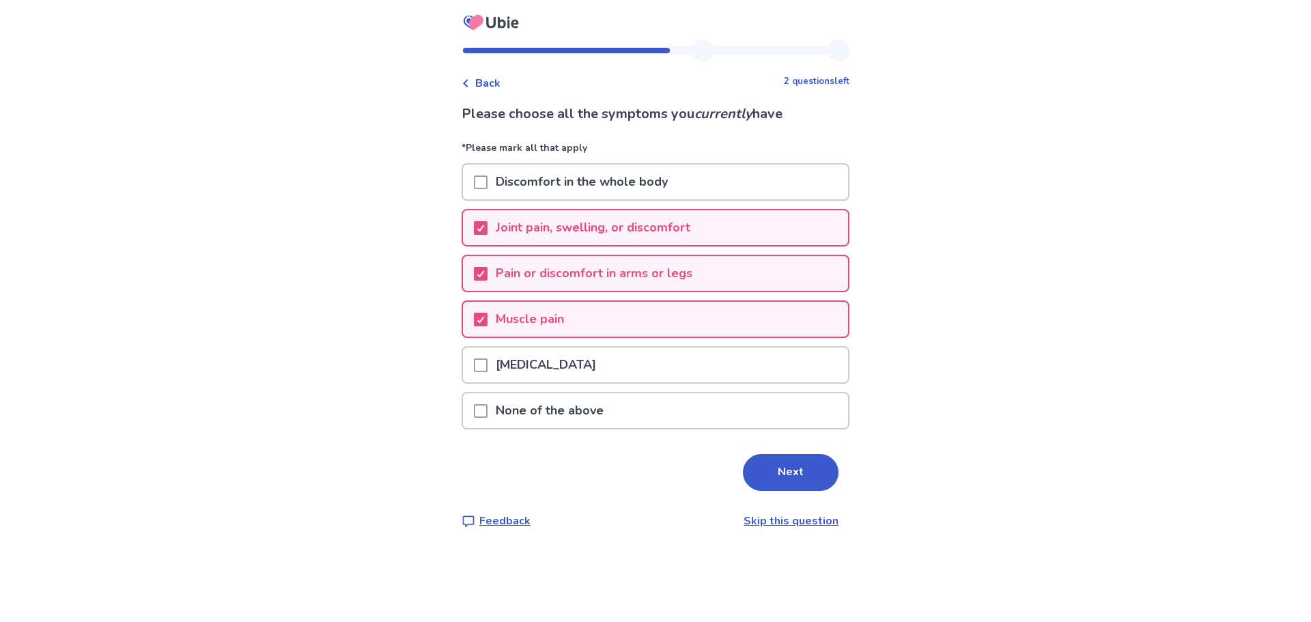
click at [595, 375] on div "[MEDICAL_DATA]" at bounding box center [655, 365] width 385 height 35
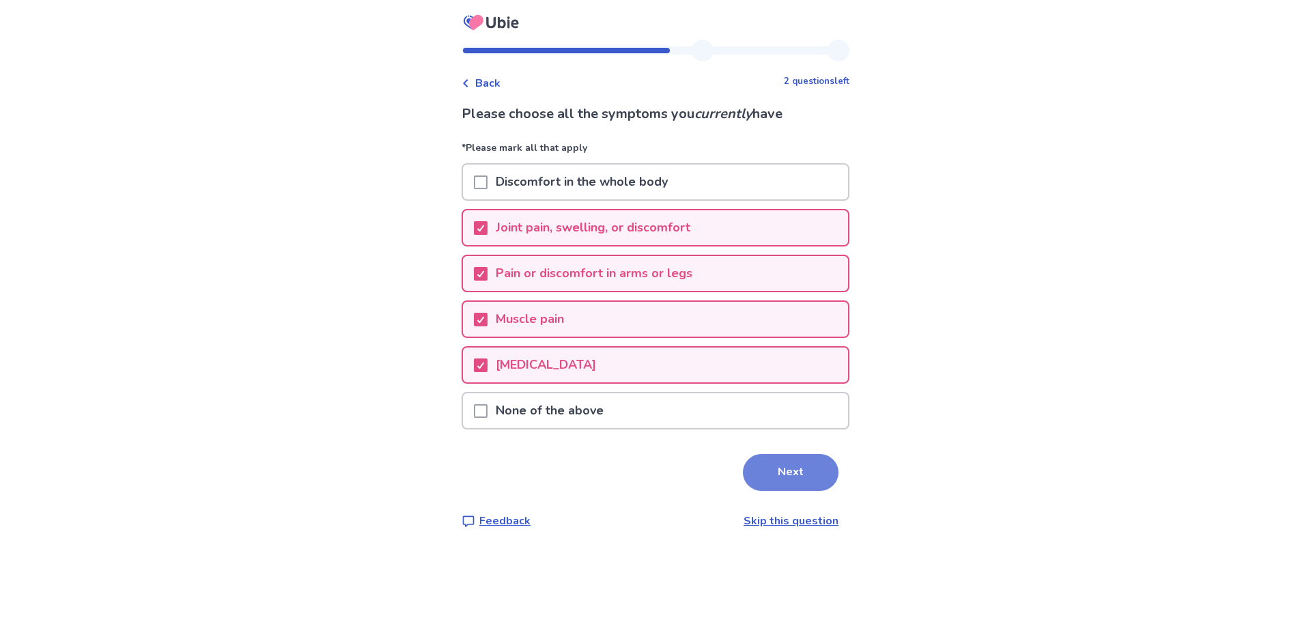
click at [790, 473] on button "Next" at bounding box center [791, 472] width 96 height 37
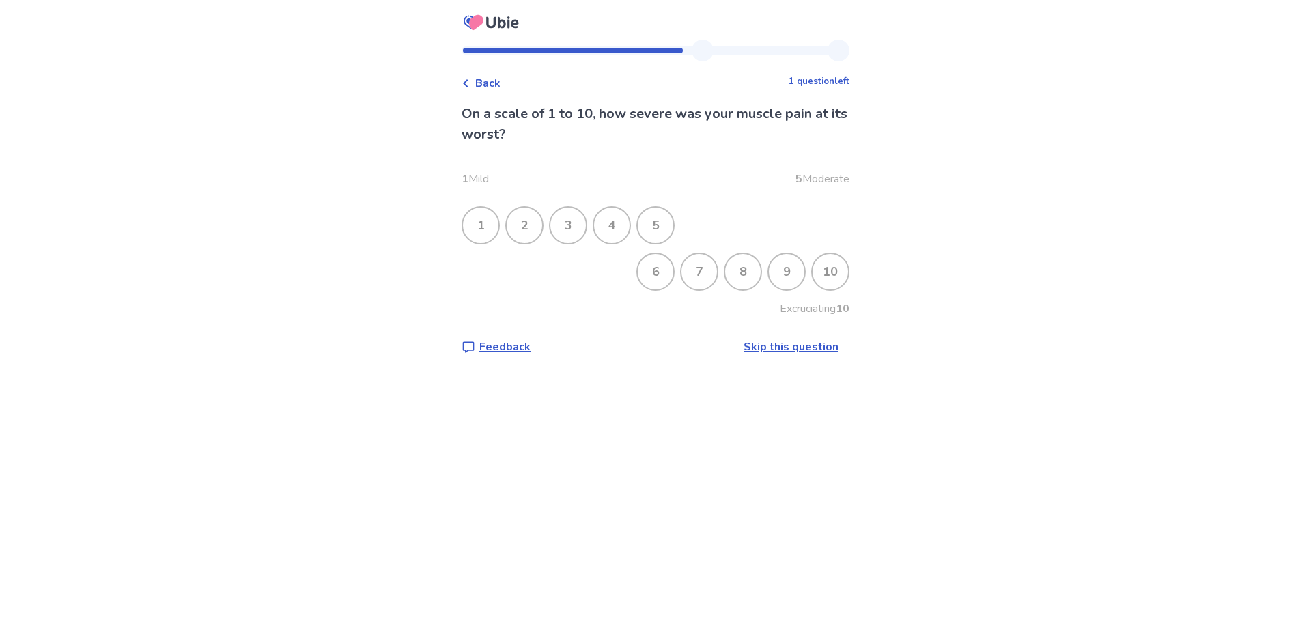
click at [701, 280] on div "7" at bounding box center [700, 272] width 36 height 36
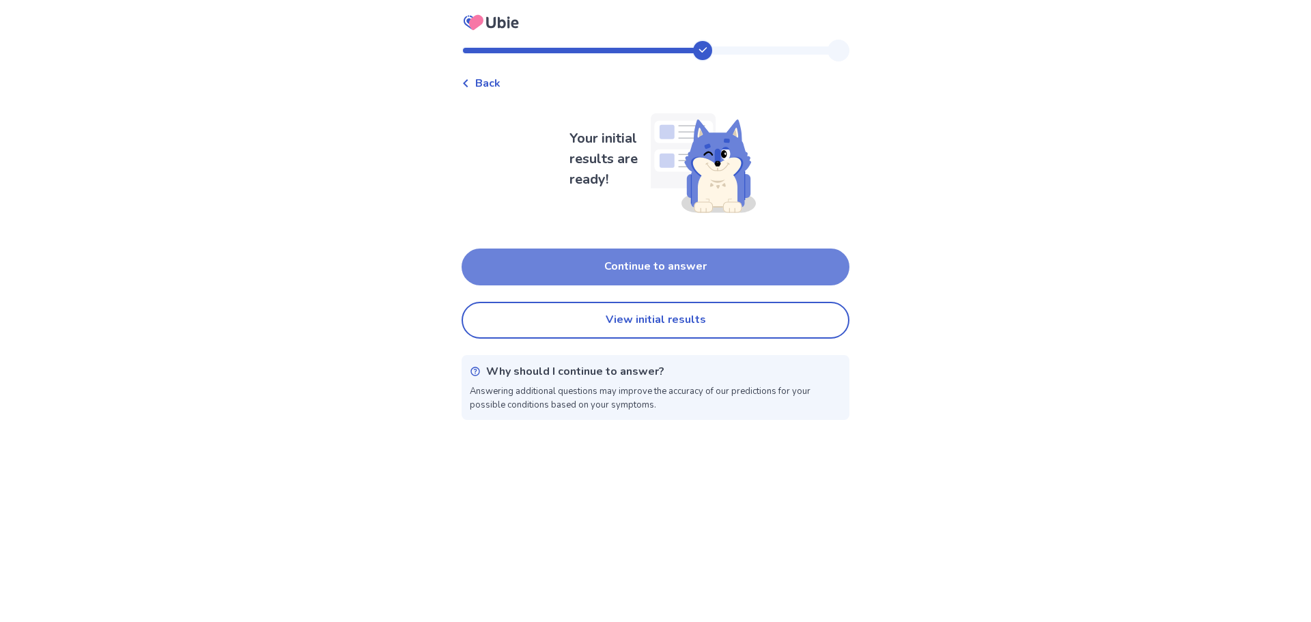
click at [714, 277] on button "Continue to answer" at bounding box center [656, 267] width 388 height 37
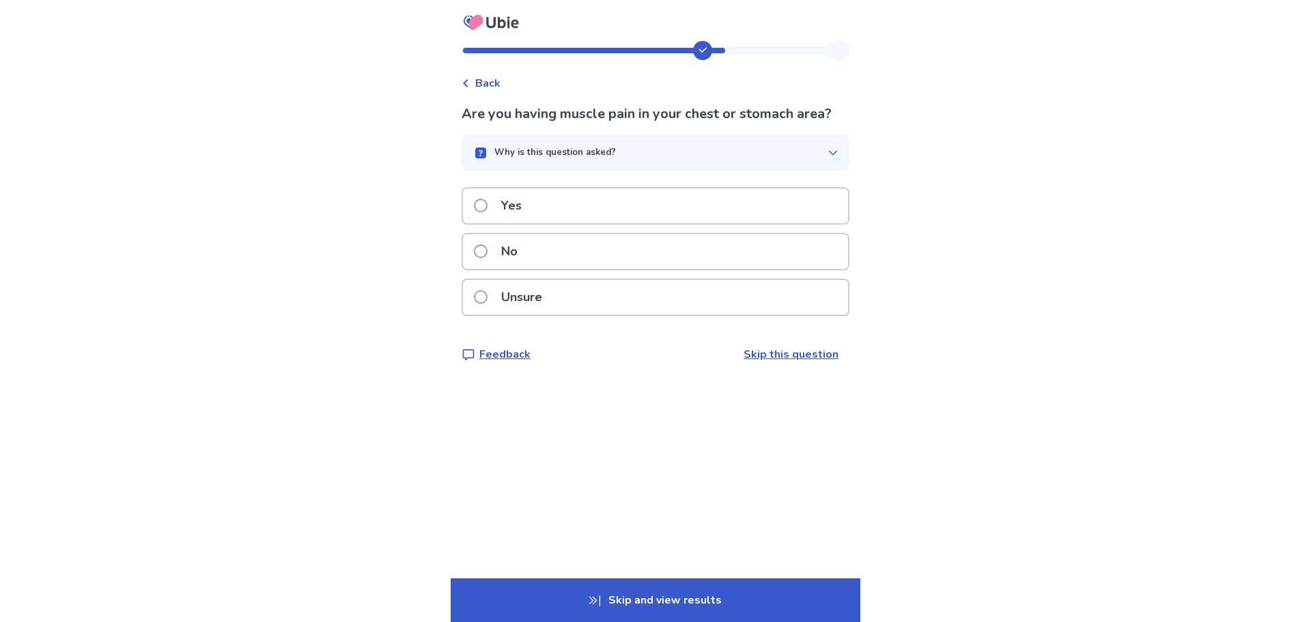
click at [700, 213] on div "Yes" at bounding box center [655, 205] width 385 height 35
click at [662, 212] on div "Yes" at bounding box center [655, 205] width 385 height 35
click at [947, 277] on div "Back Does pressing on the area make the pain worse? Why is this question asked?…" at bounding box center [655, 311] width 1311 height 622
click at [525, 298] on p "Unsure" at bounding box center [521, 297] width 57 height 35
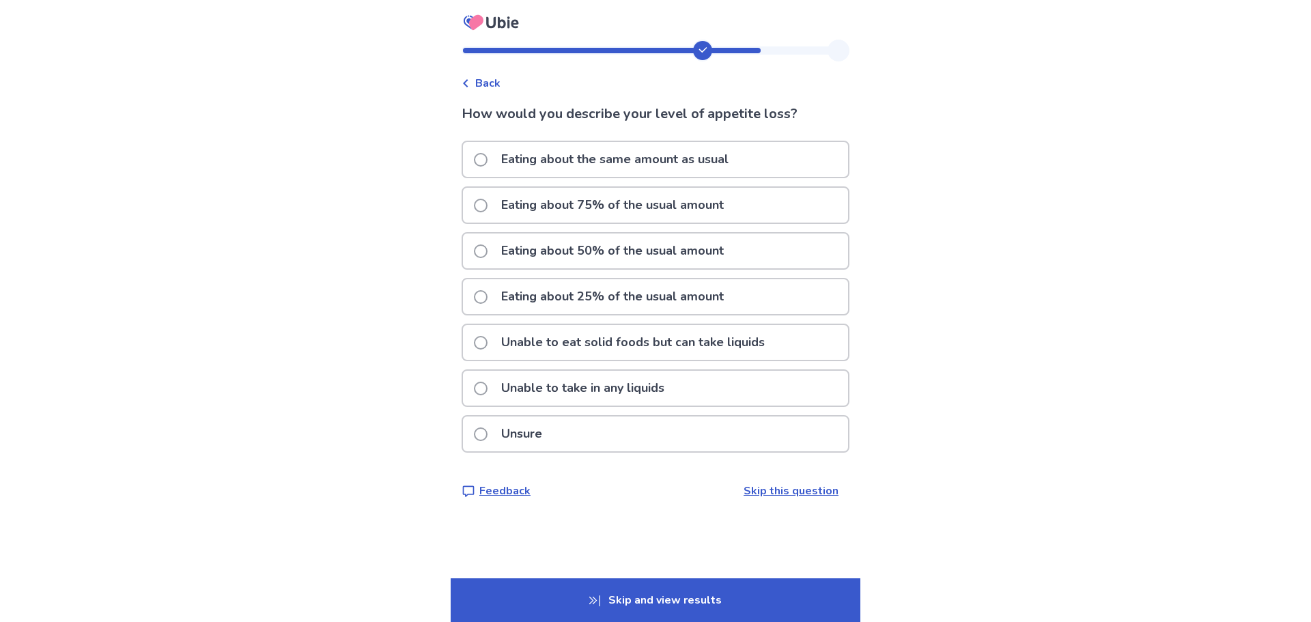
click at [665, 204] on p "Eating about 75% of the usual amount" at bounding box center [612, 205] width 239 height 35
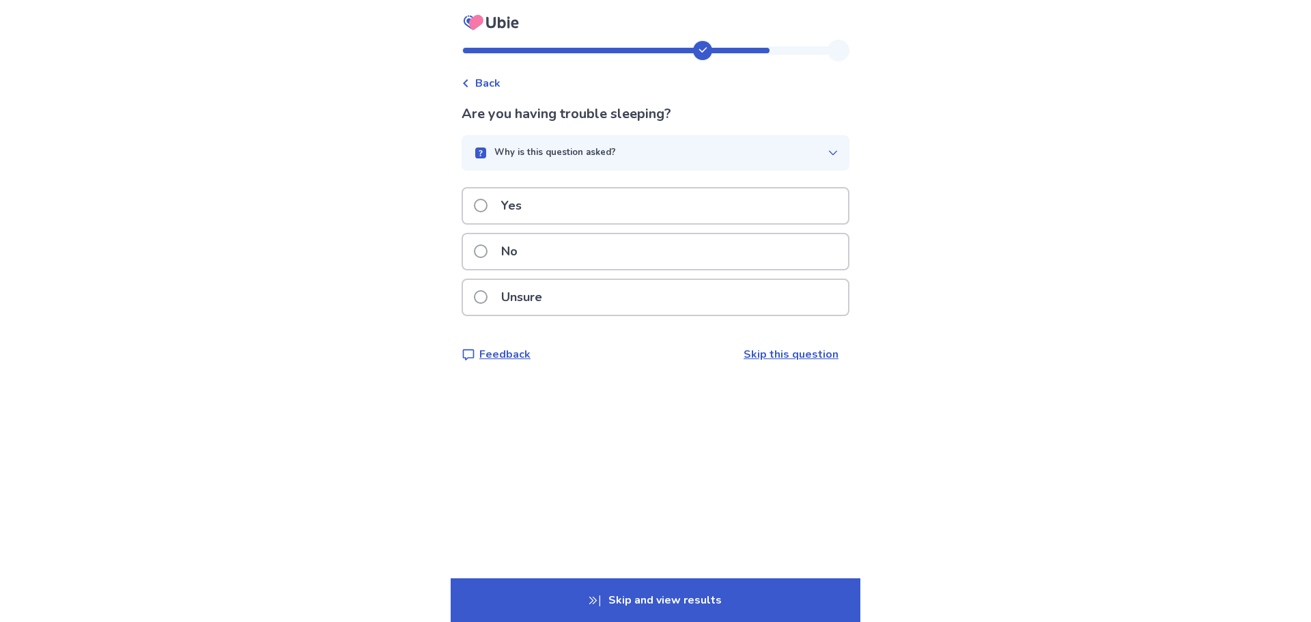
click at [667, 209] on div "Yes" at bounding box center [655, 205] width 385 height 35
click at [609, 297] on div "Unsure" at bounding box center [655, 297] width 385 height 35
click at [540, 269] on div "No" at bounding box center [655, 251] width 385 height 35
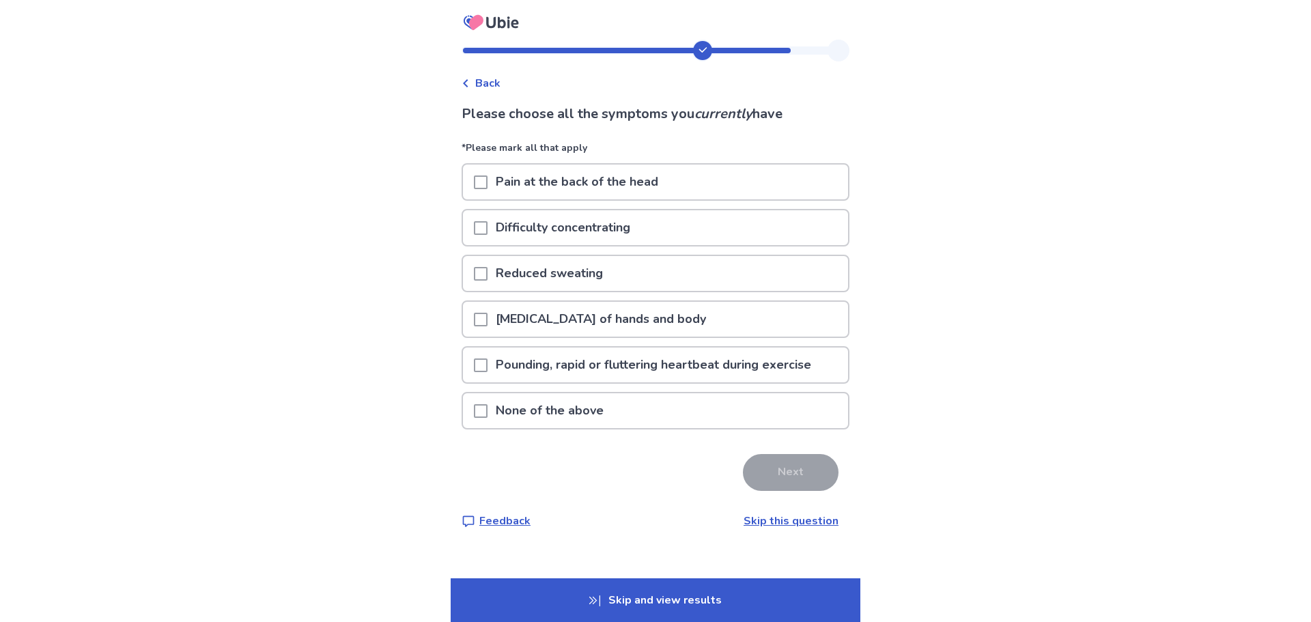
click at [565, 223] on p "Difficulty concentrating" at bounding box center [563, 227] width 151 height 35
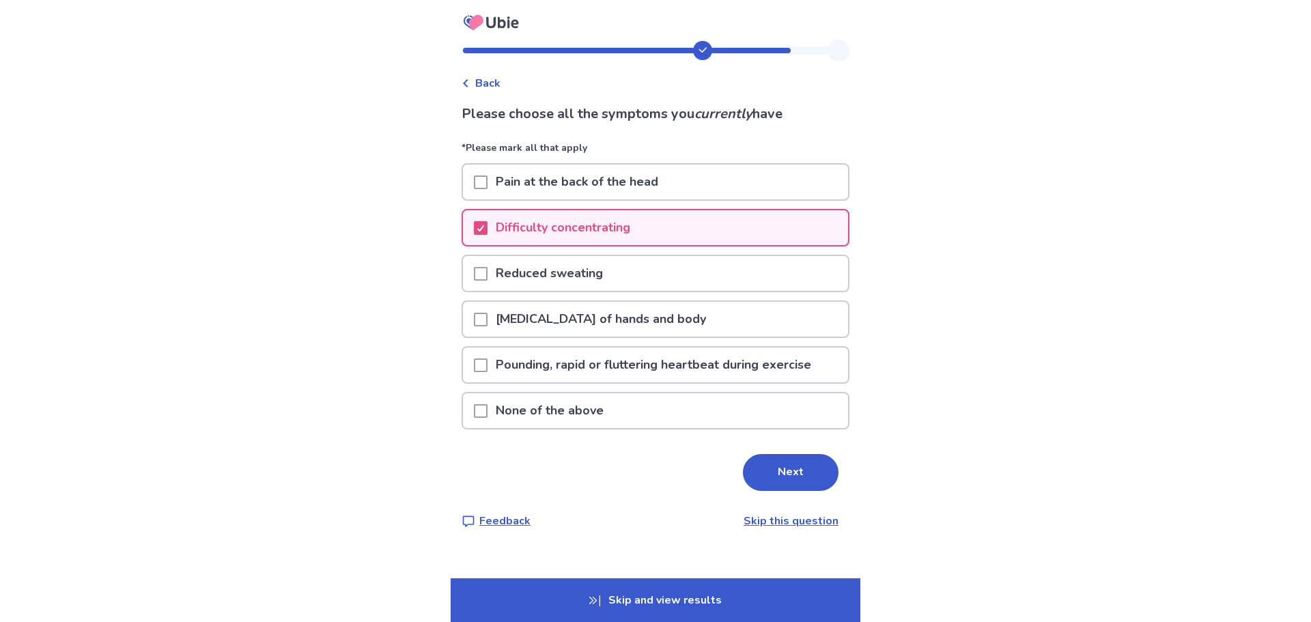
click at [619, 356] on p "Pounding, rapid or fluttering heartbeat during exercise" at bounding box center [654, 365] width 332 height 35
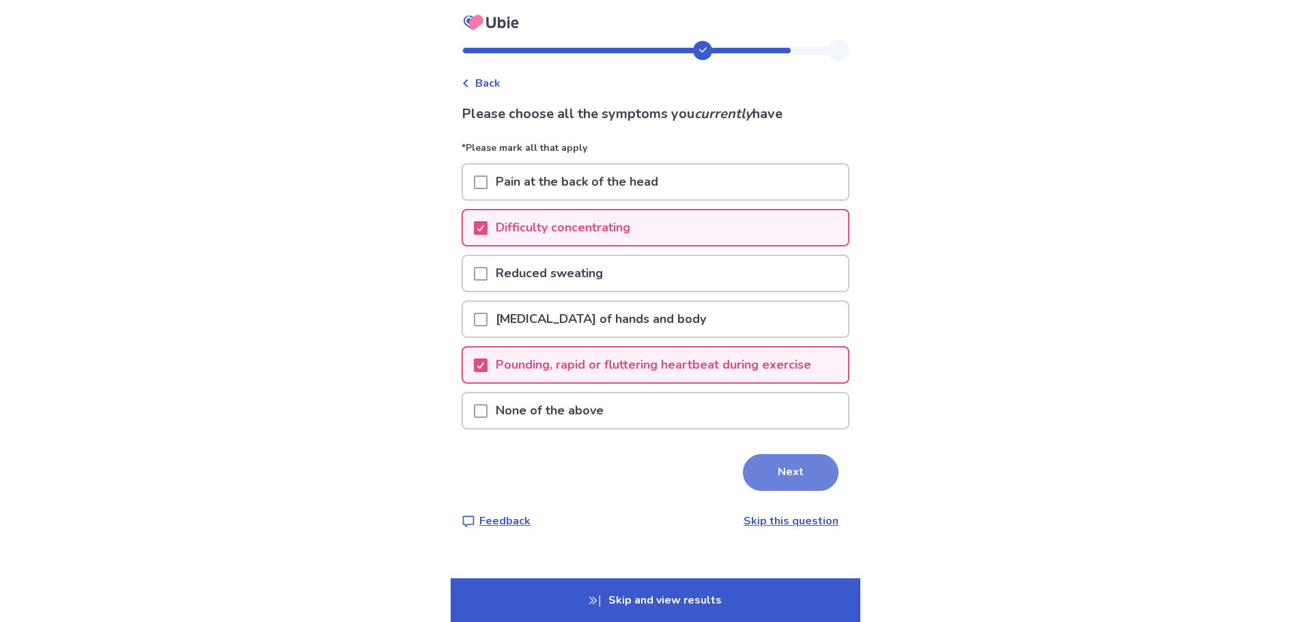
click at [806, 484] on button "Next" at bounding box center [791, 472] width 96 height 37
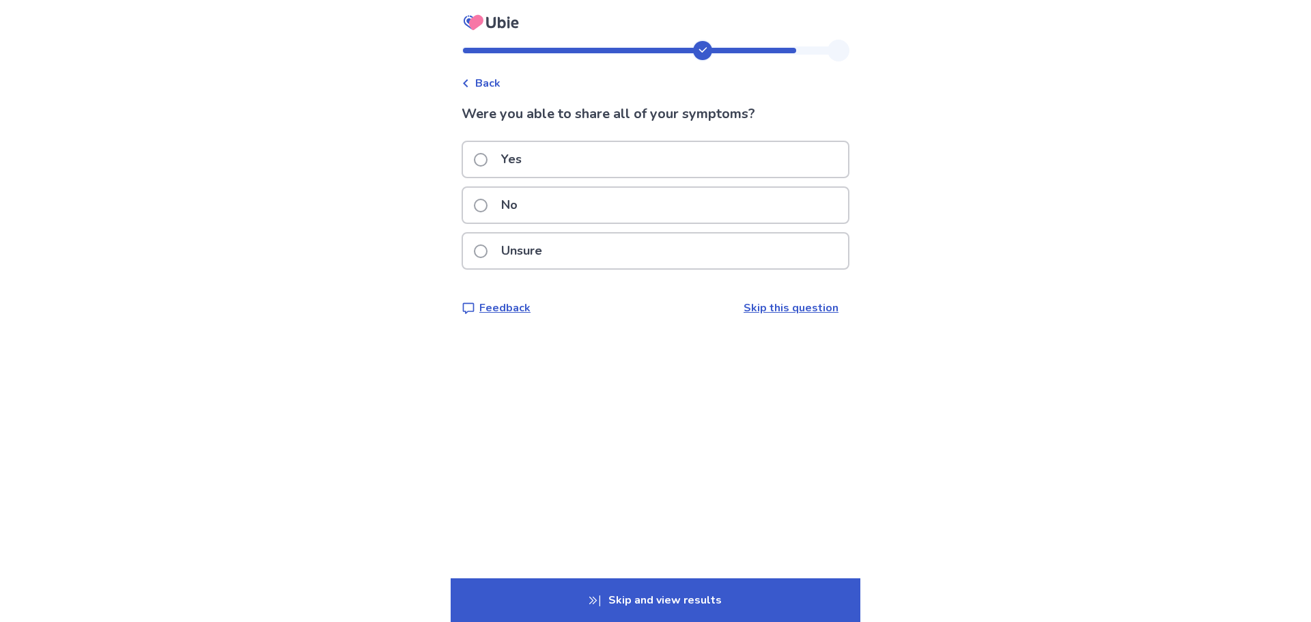
click at [1042, 316] on div "Back Were you able to share all of your symptoms? Yes No Unsure Feedback Skip t…" at bounding box center [655, 311] width 1311 height 622
click at [513, 249] on p "Unsure" at bounding box center [521, 251] width 57 height 35
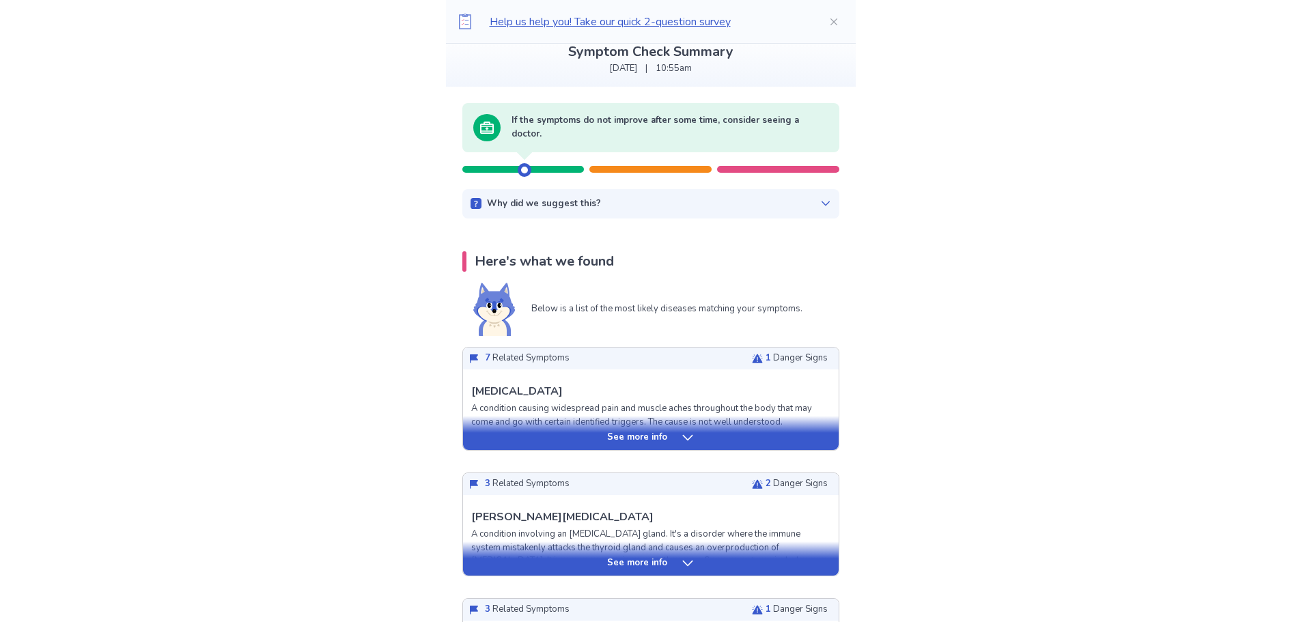
scroll to position [137, 0]
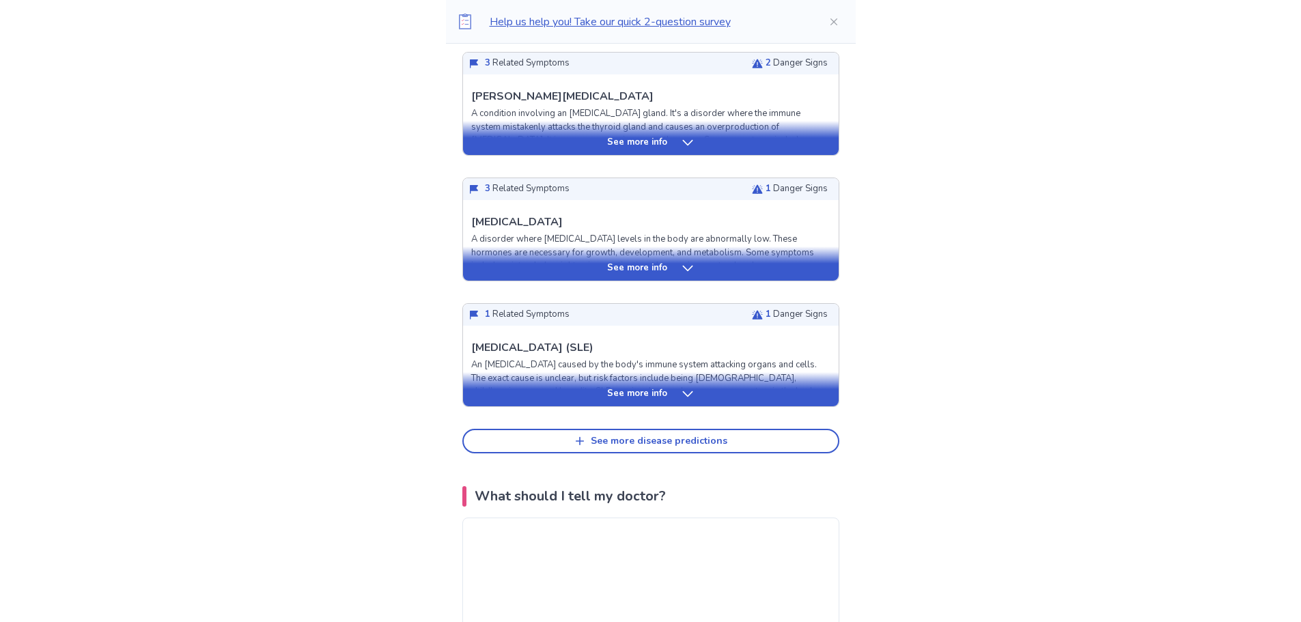
scroll to position [0, 0]
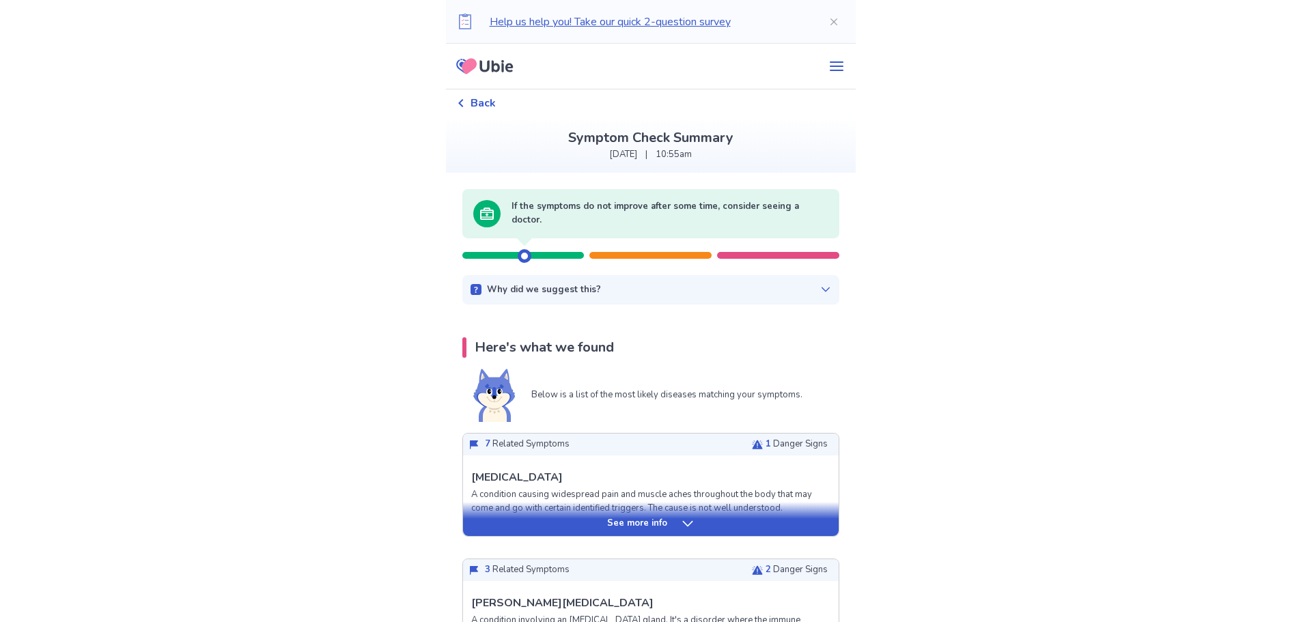
click at [578, 288] on p "Why did we suggest this?" at bounding box center [544, 290] width 114 height 14
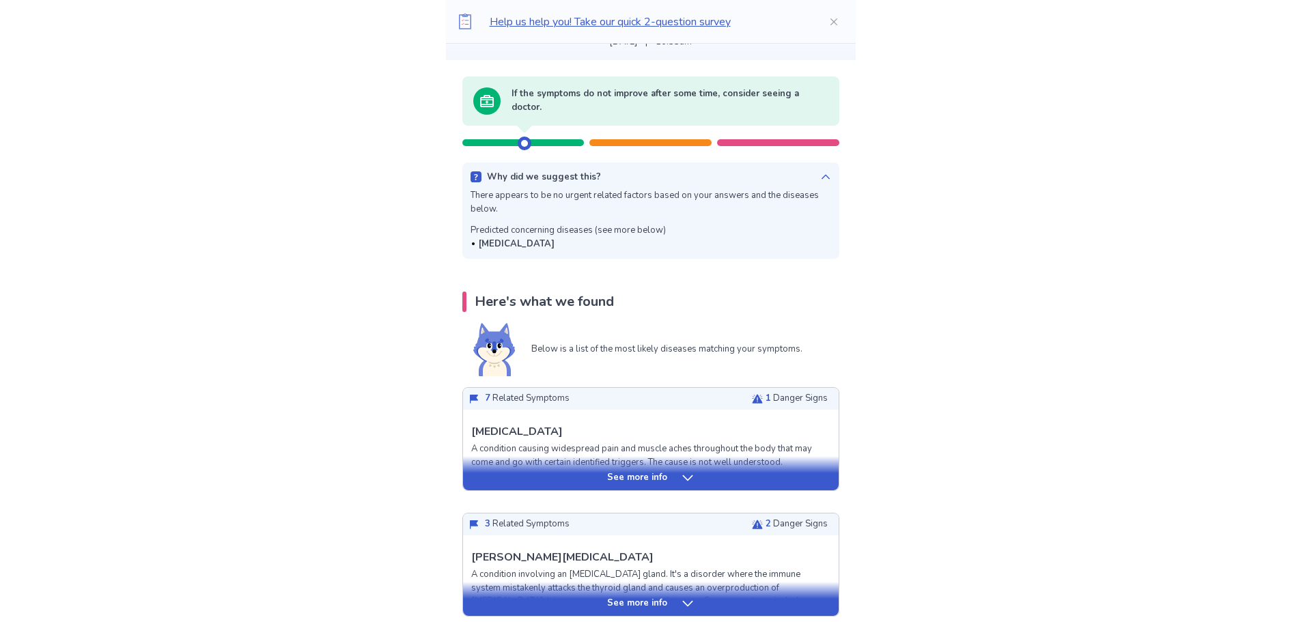
scroll to position [137, 0]
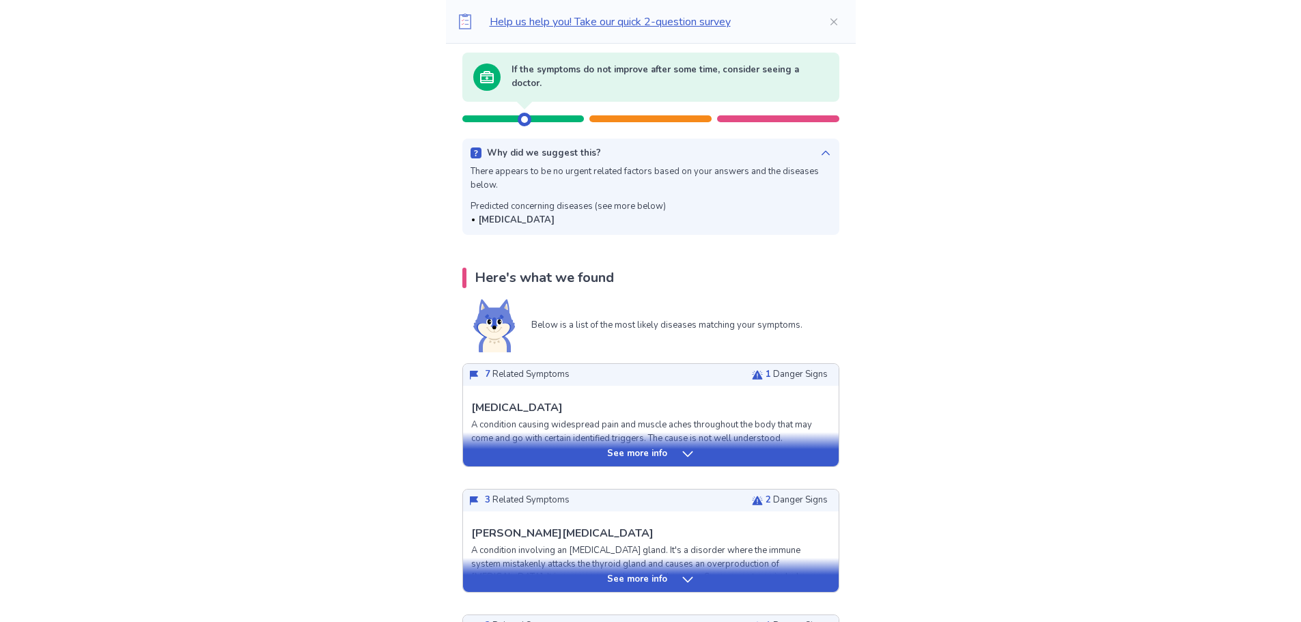
click at [660, 445] on div "See more info" at bounding box center [651, 449] width 376 height 34
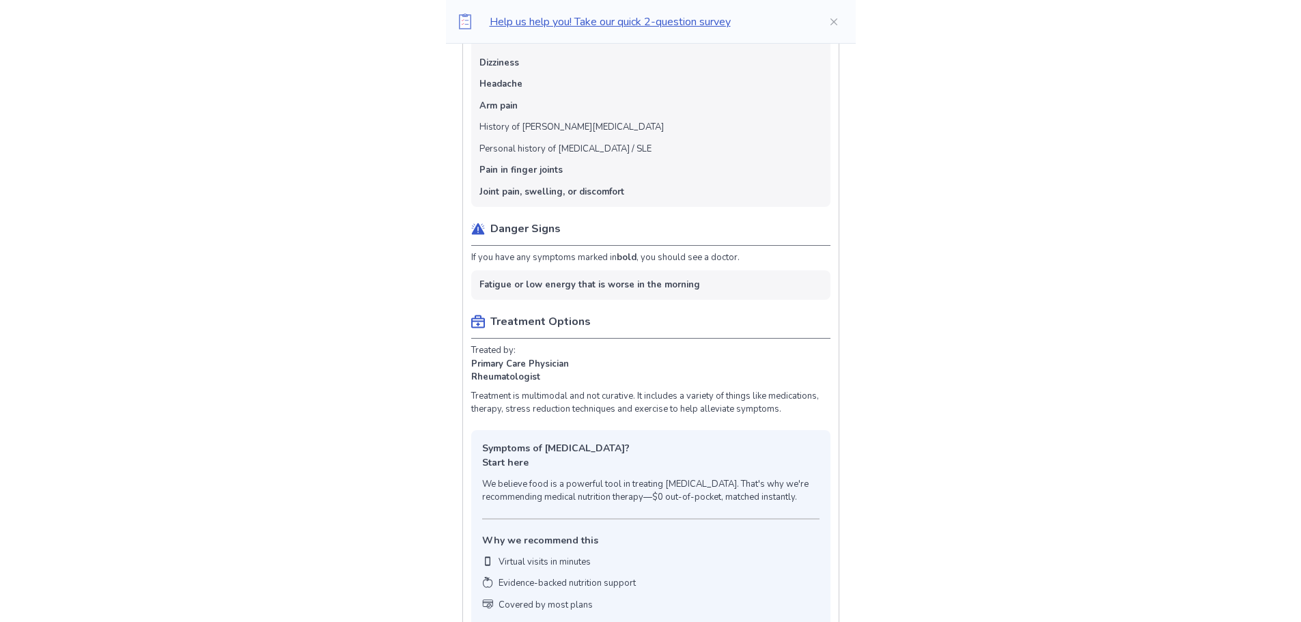
scroll to position [683, 0]
